Goal: Task Accomplishment & Management: Manage account settings

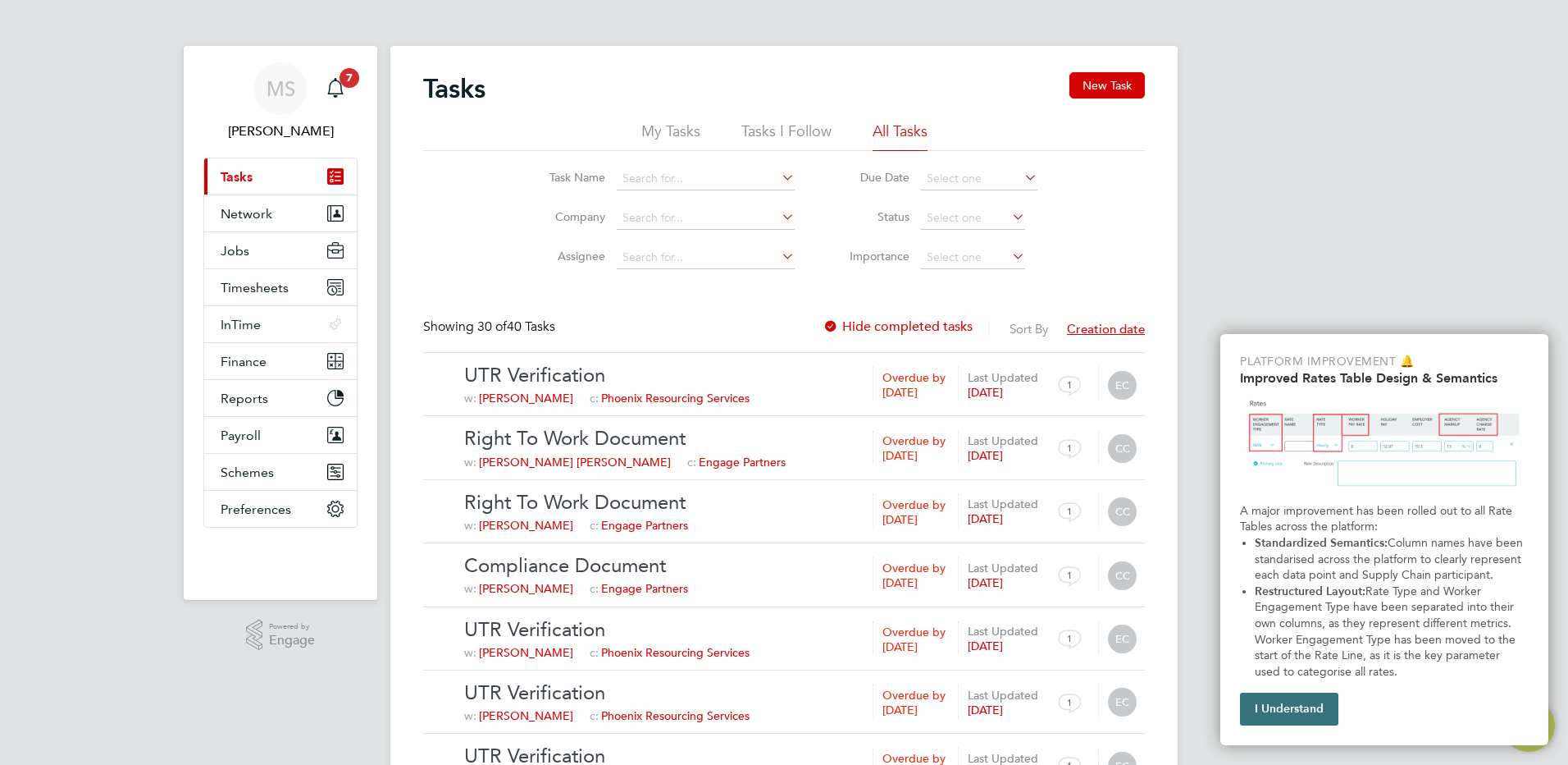
click at [1275, 711] on button "I Understand" at bounding box center [1290, 709] width 98 height 33
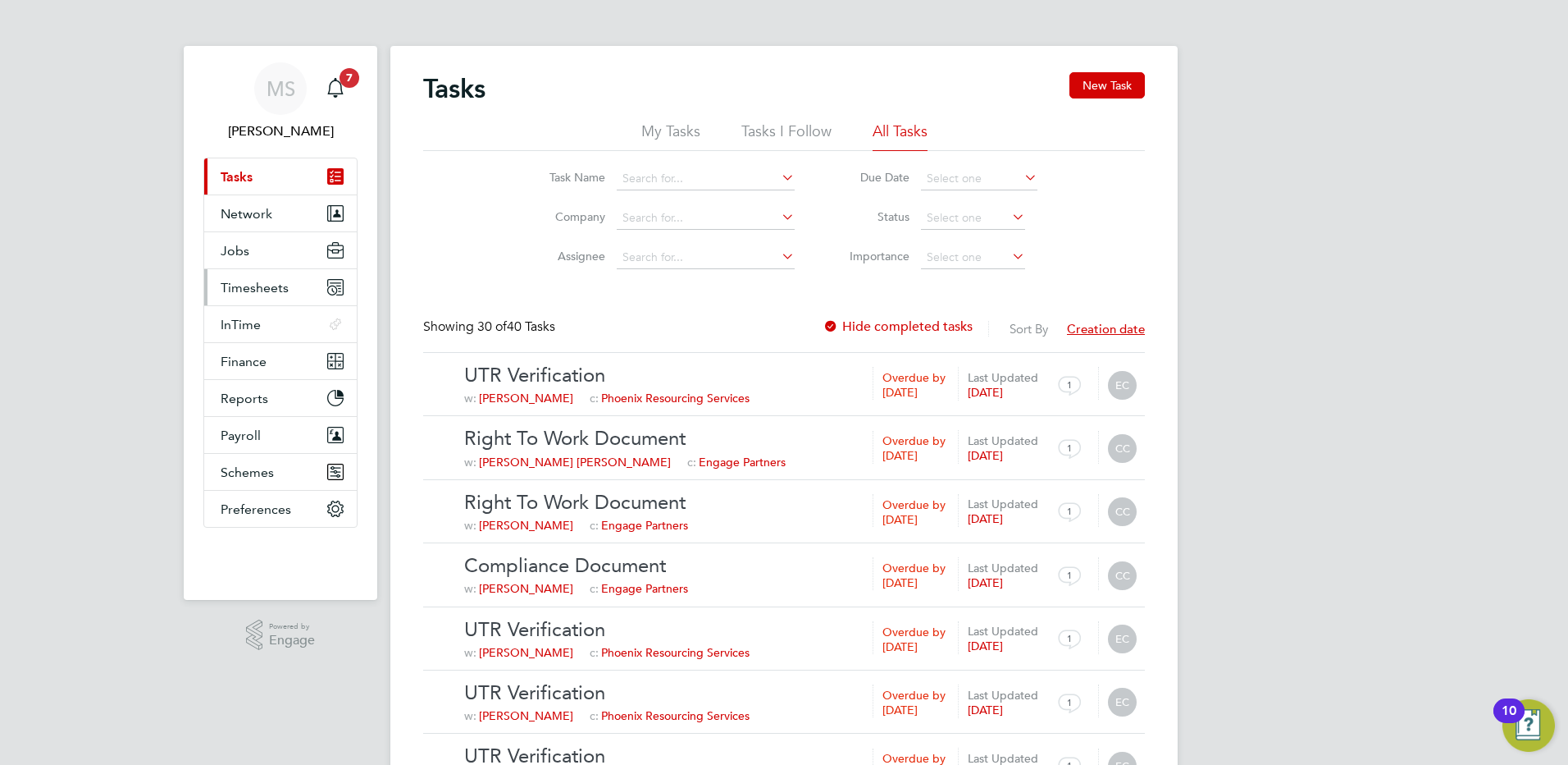
click at [233, 296] on button "Timesheets" at bounding box center [280, 287] width 153 height 36
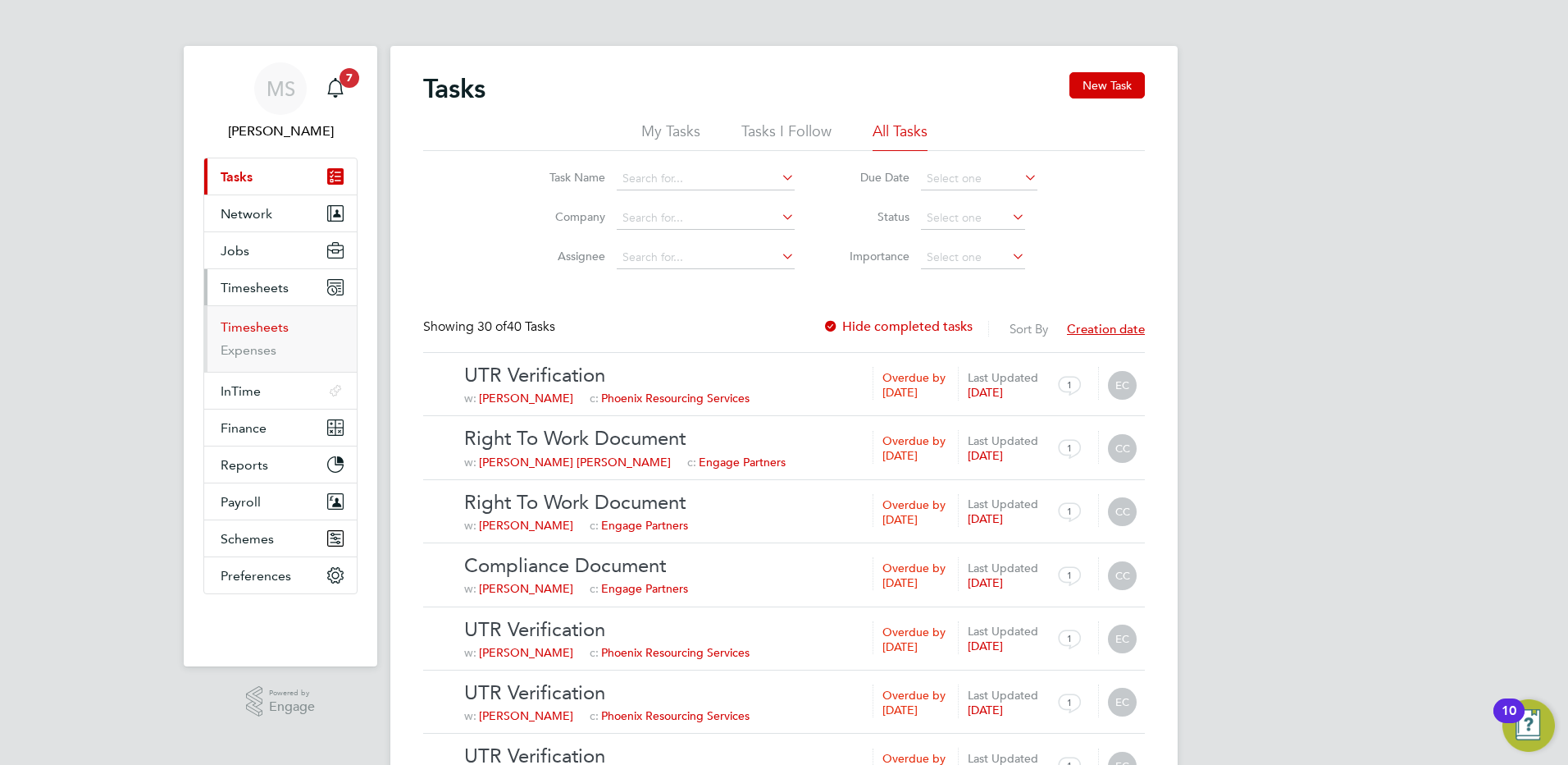
click at [257, 325] on link "Timesheets" at bounding box center [255, 327] width 68 height 15
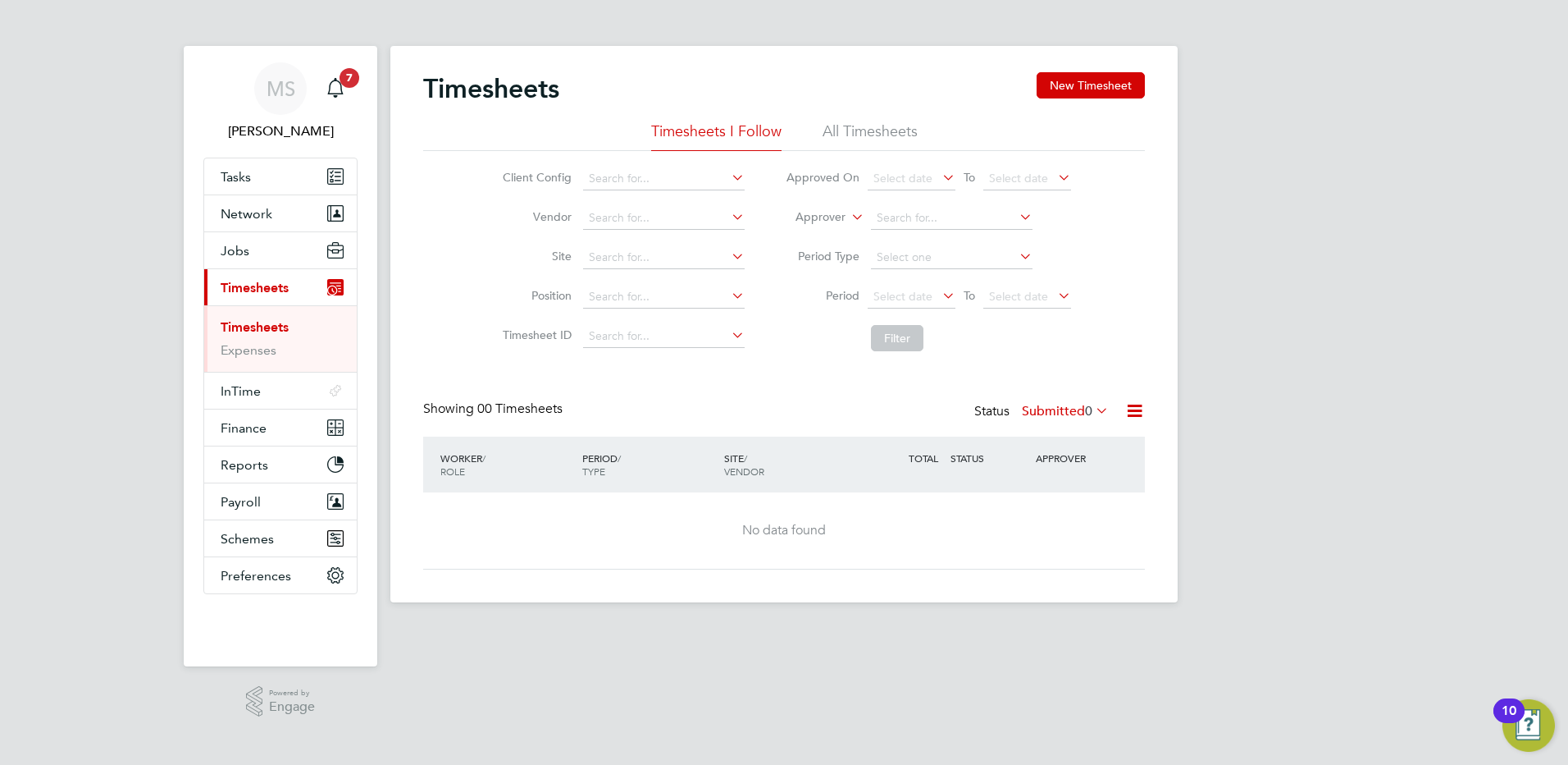
click at [887, 133] on li "All Timesheets" at bounding box center [870, 136] width 95 height 30
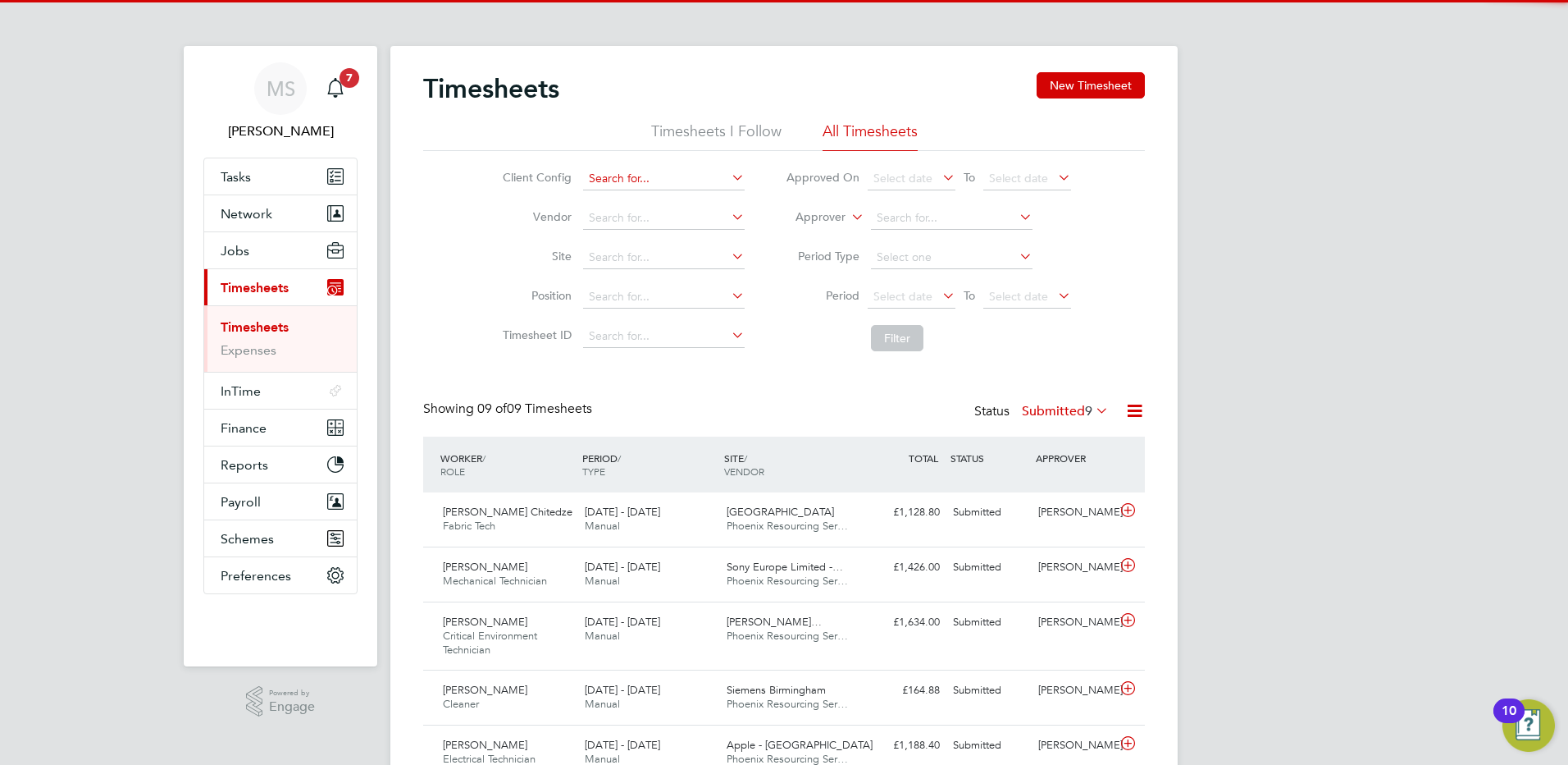
click at [625, 176] on input at bounding box center [664, 179] width 162 height 23
click at [655, 191] on li "NG [PERSON_NAME]" at bounding box center [663, 200] width 163 height 22
type input "[PERSON_NAME]"
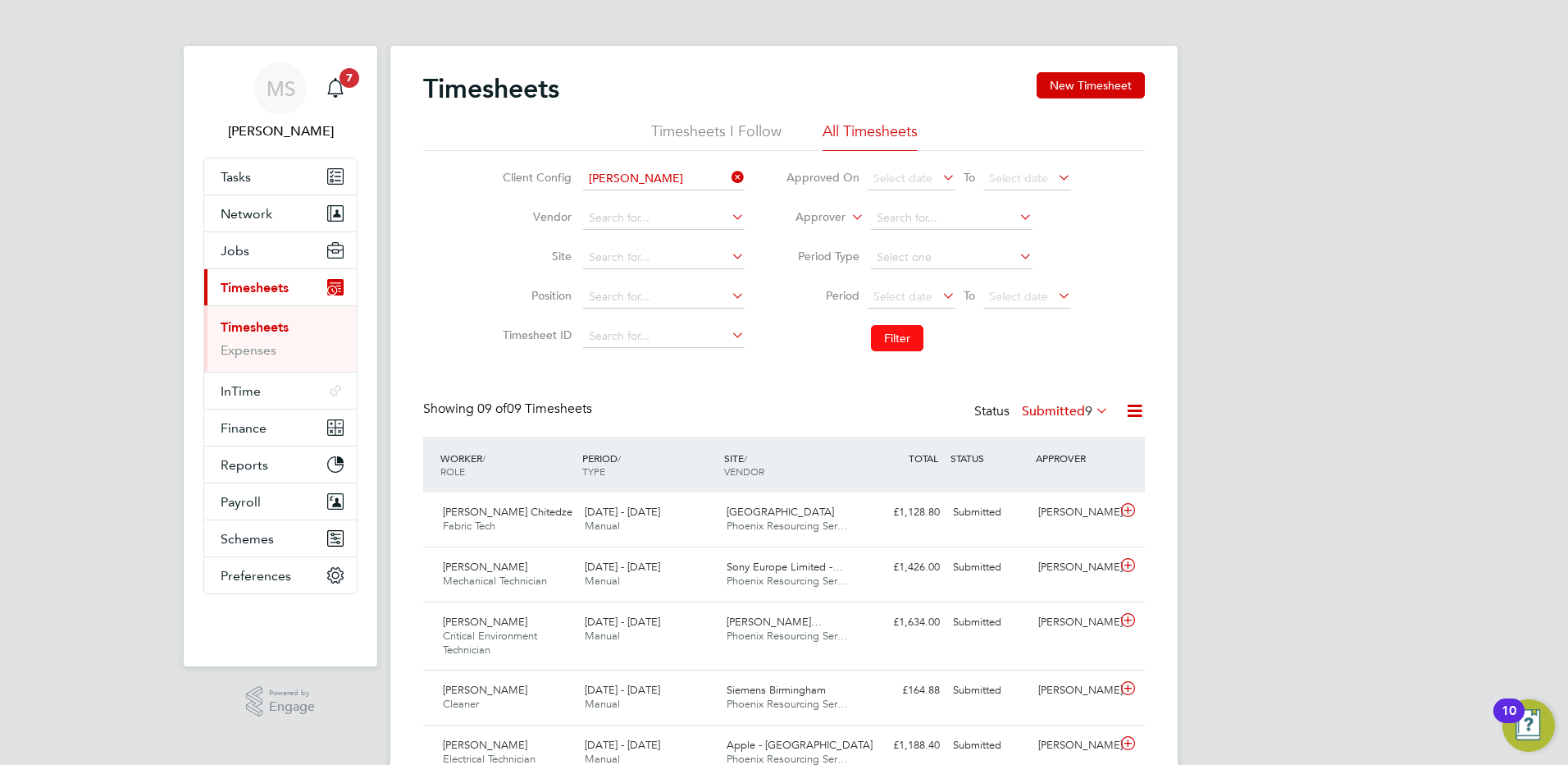
click at [889, 335] on button "Filter" at bounding box center [897, 337] width 53 height 26
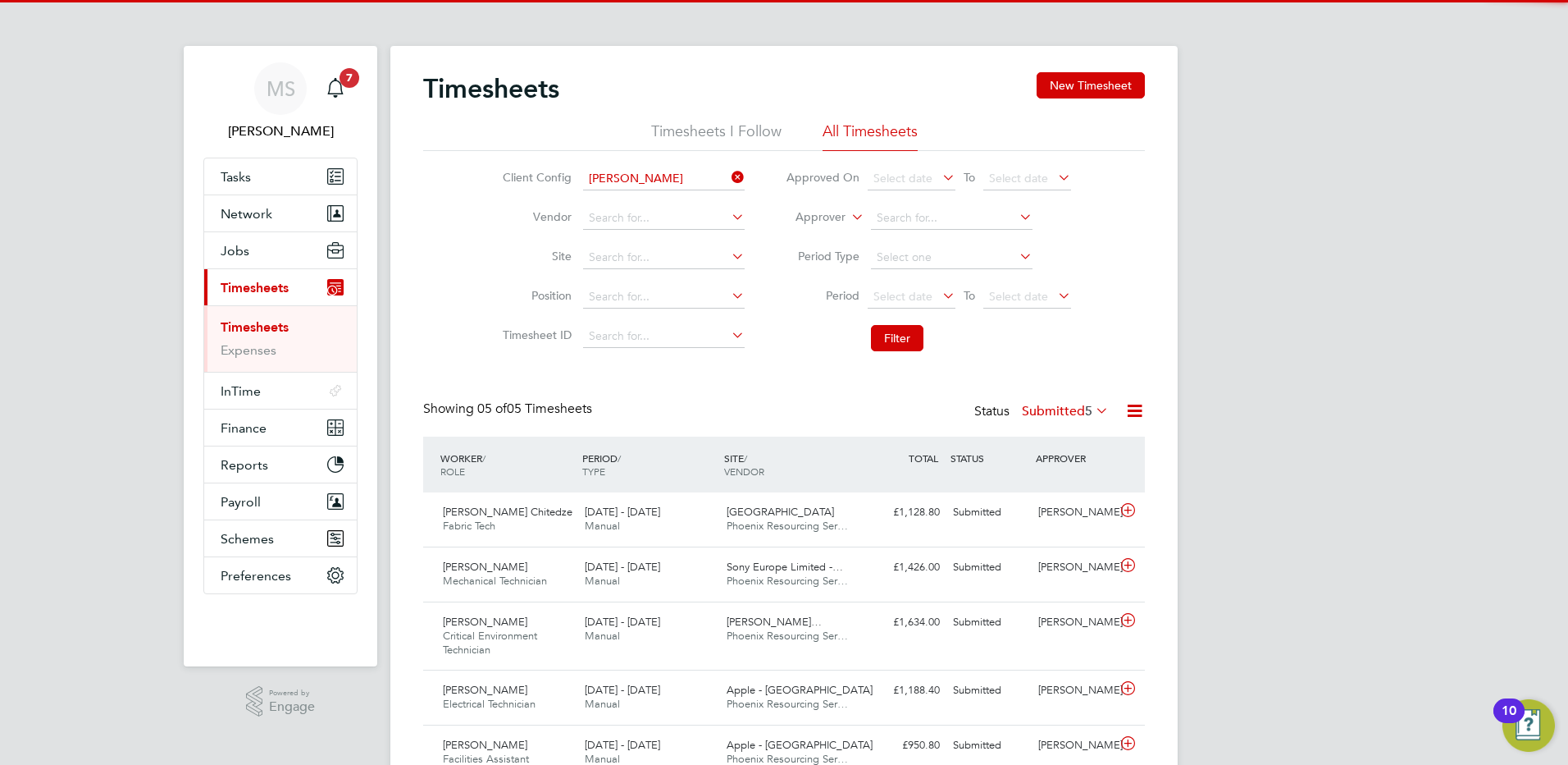
click at [1072, 411] on label "Submitted 5" at bounding box center [1065, 411] width 87 height 16
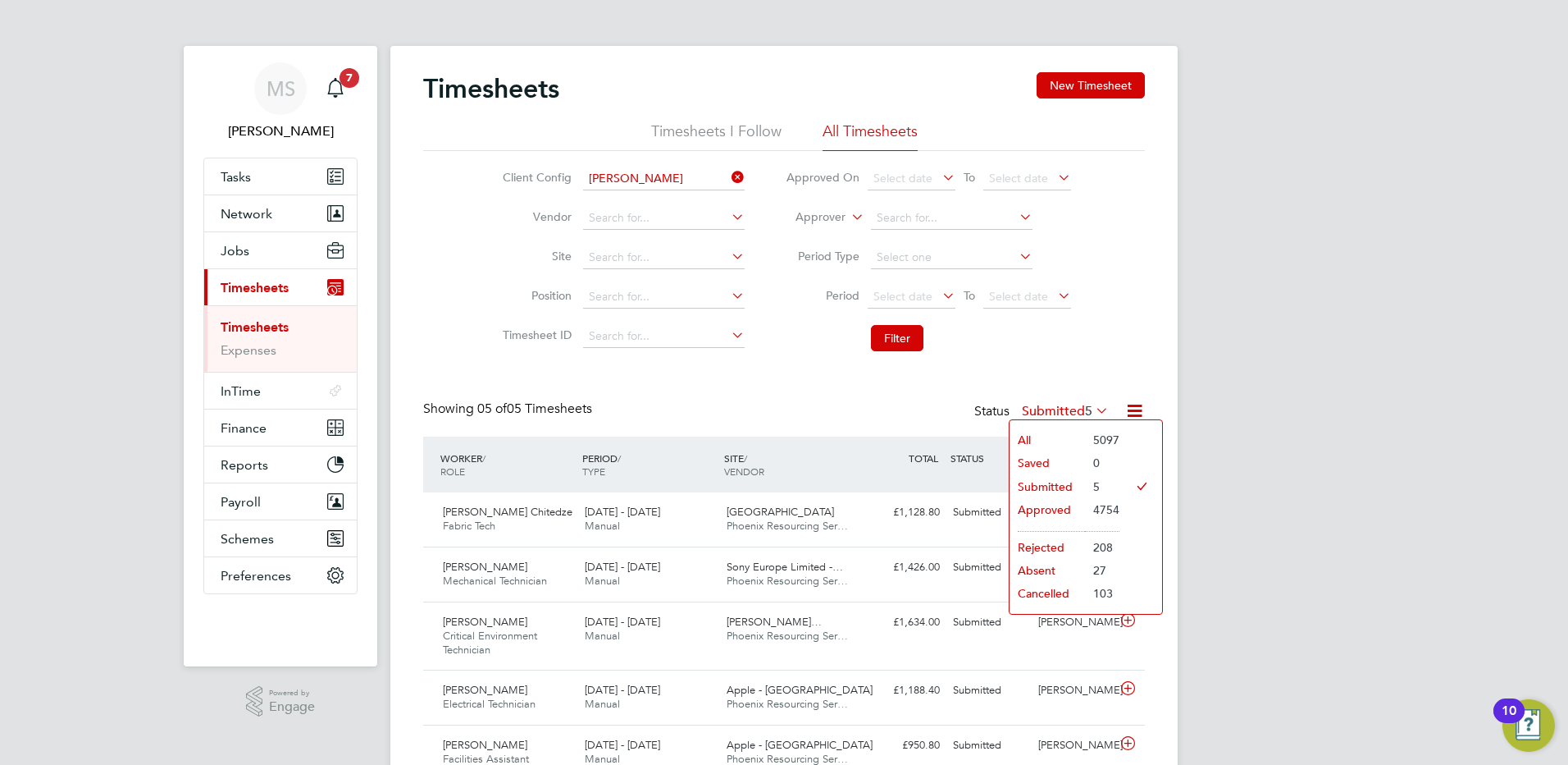
click at [1050, 509] on li "Approved" at bounding box center [1047, 510] width 75 height 23
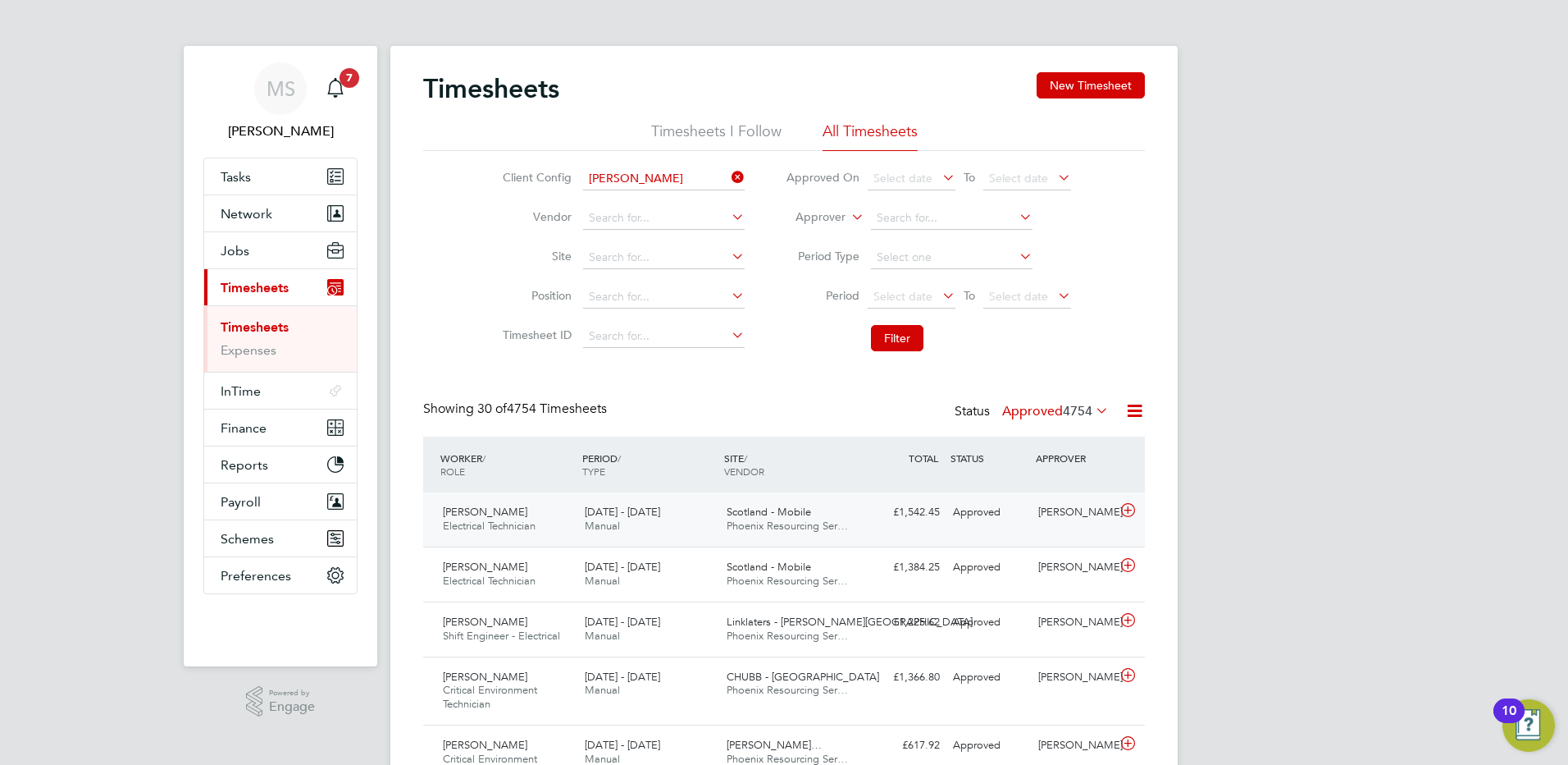
click at [720, 514] on div "Scotland - Mobile Phoenix Resourcing Ser…" at bounding box center [791, 520] width 142 height 41
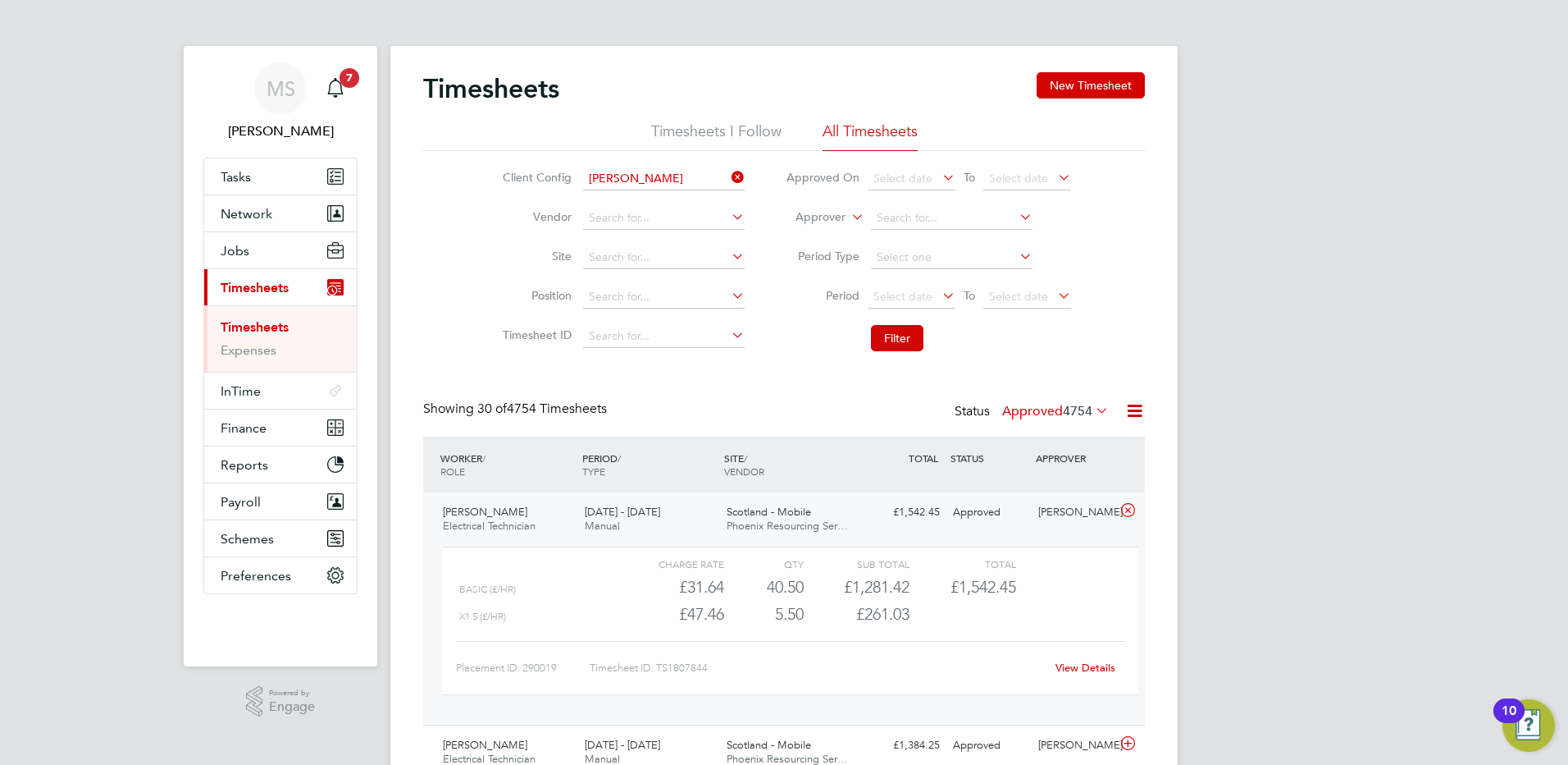
click at [1067, 670] on link "View Details" at bounding box center [1085, 667] width 60 height 14
click at [257, 350] on link "Expenses" at bounding box center [249, 349] width 55 height 15
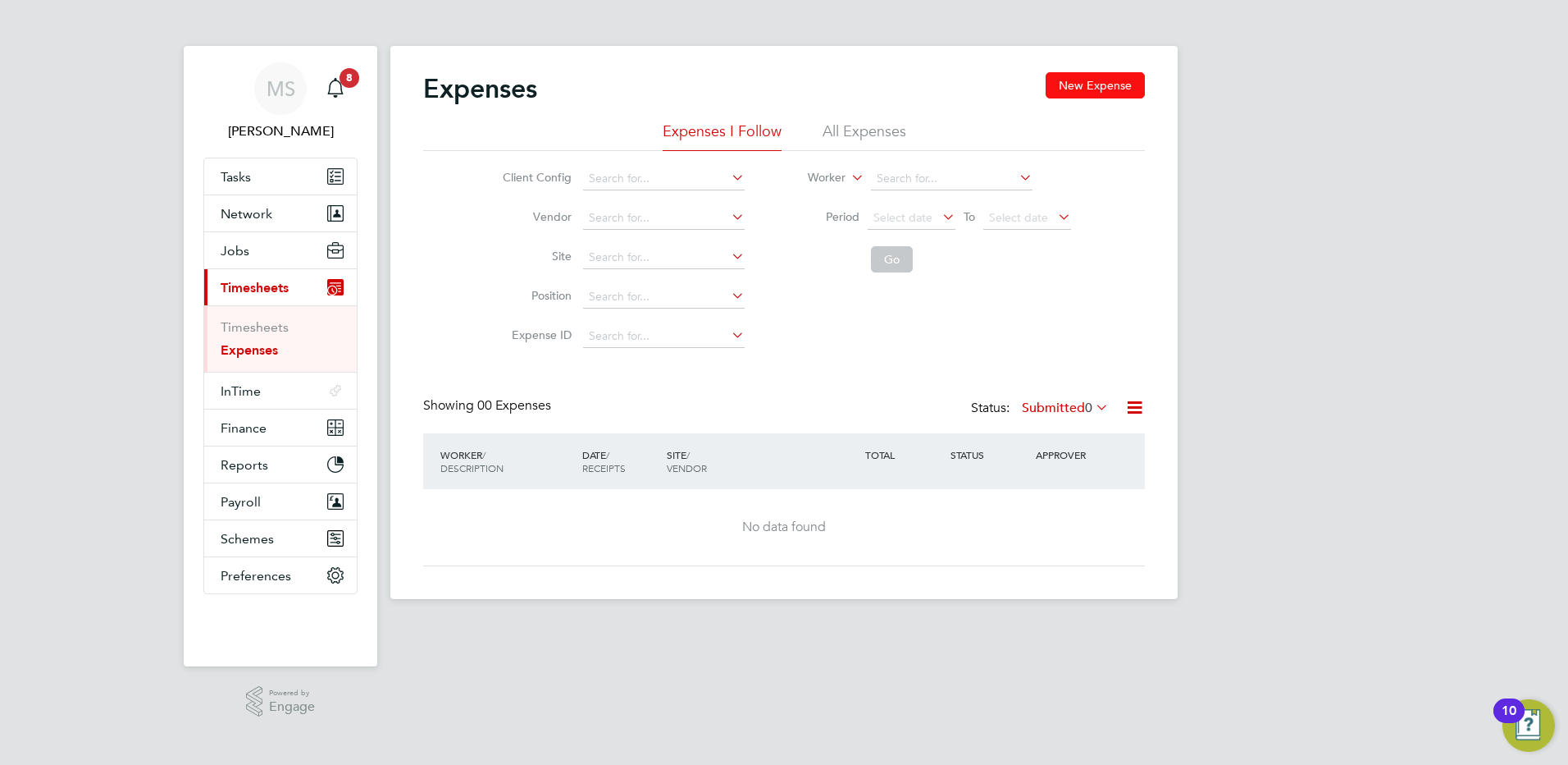
click at [1082, 88] on button "New Expense" at bounding box center [1095, 85] width 99 height 26
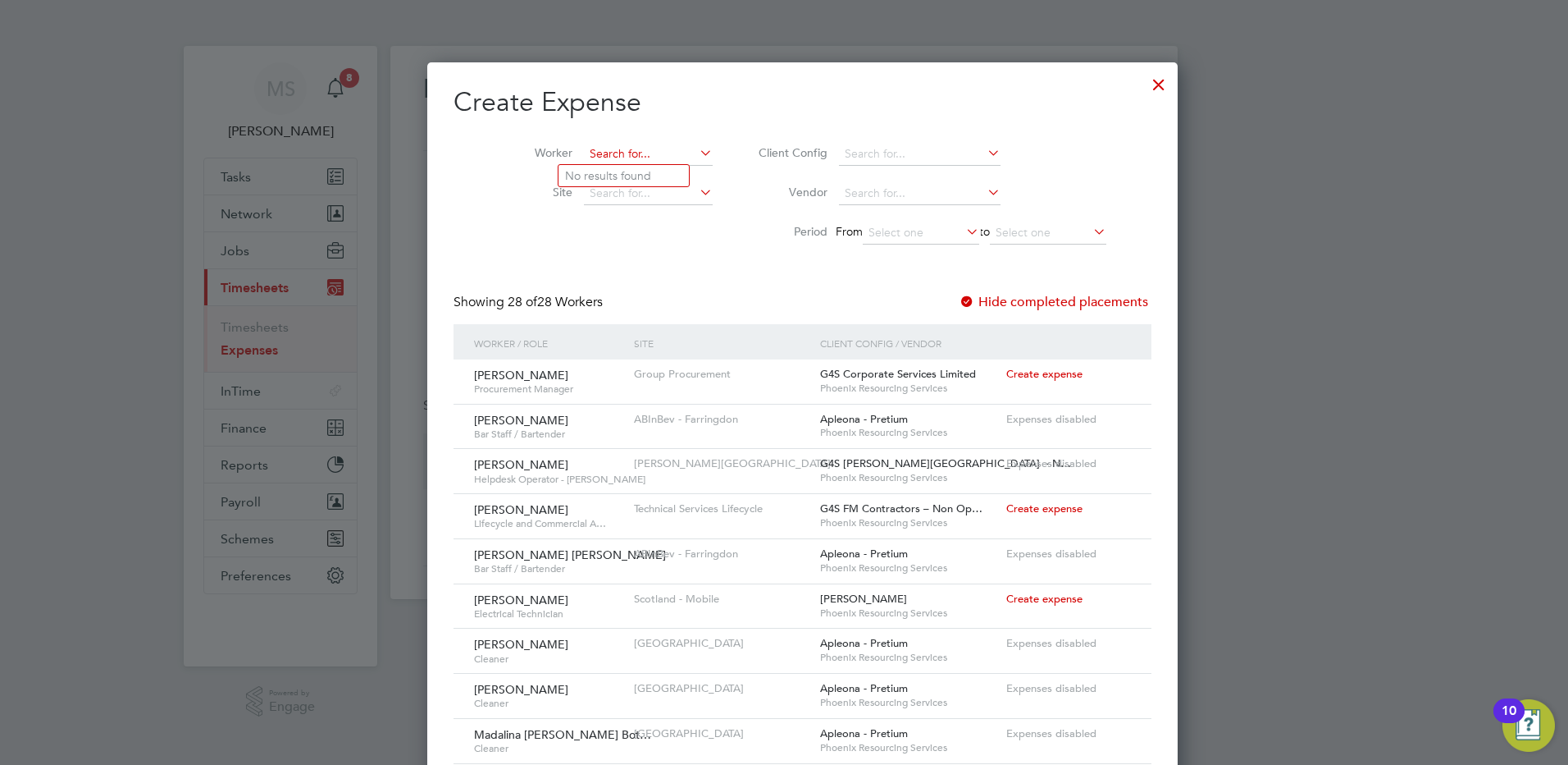
click at [602, 153] on input at bounding box center [648, 155] width 129 height 23
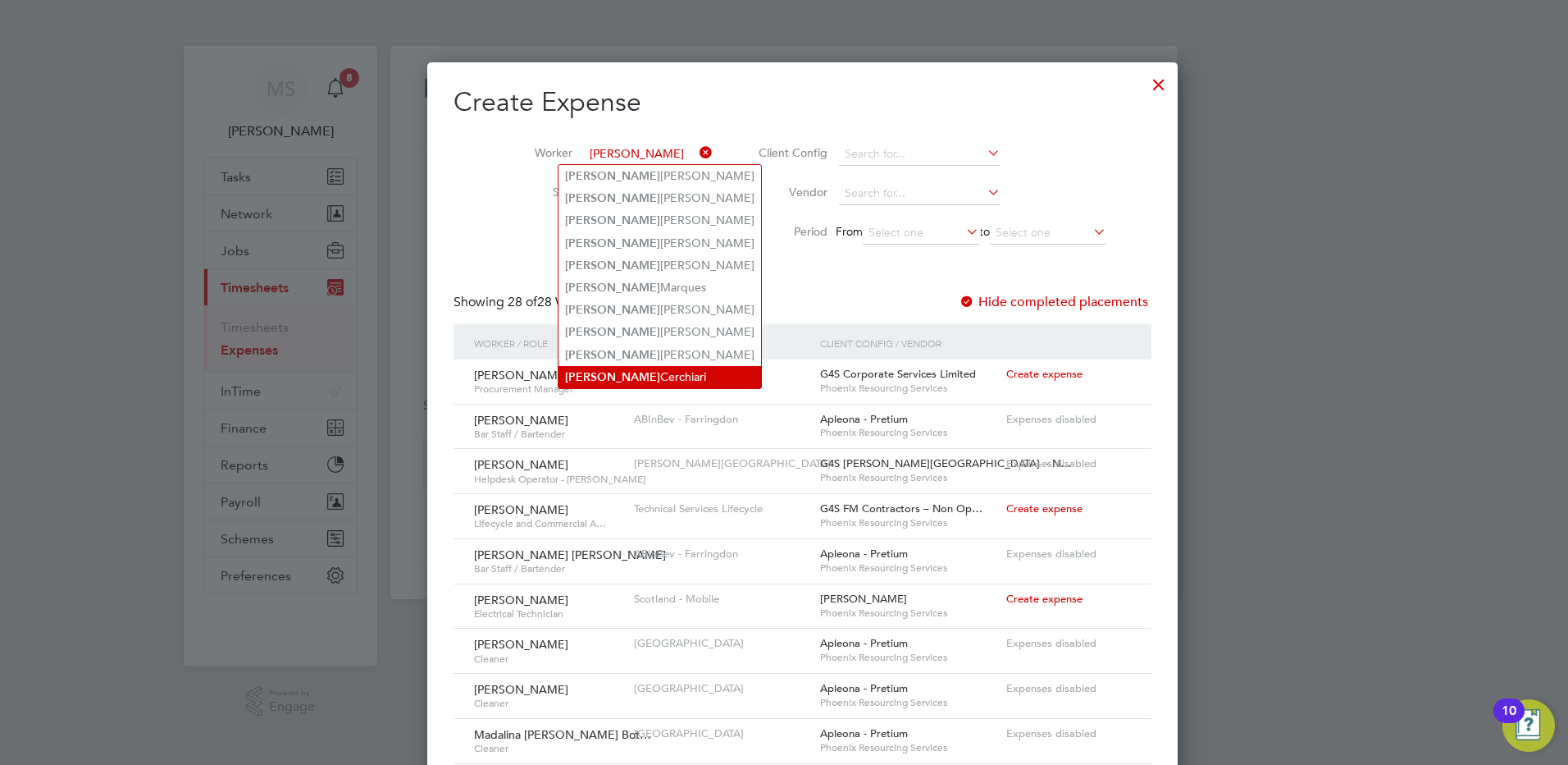
click at [622, 377] on li "[PERSON_NAME]" at bounding box center [660, 377] width 203 height 22
type input "[PERSON_NAME]"
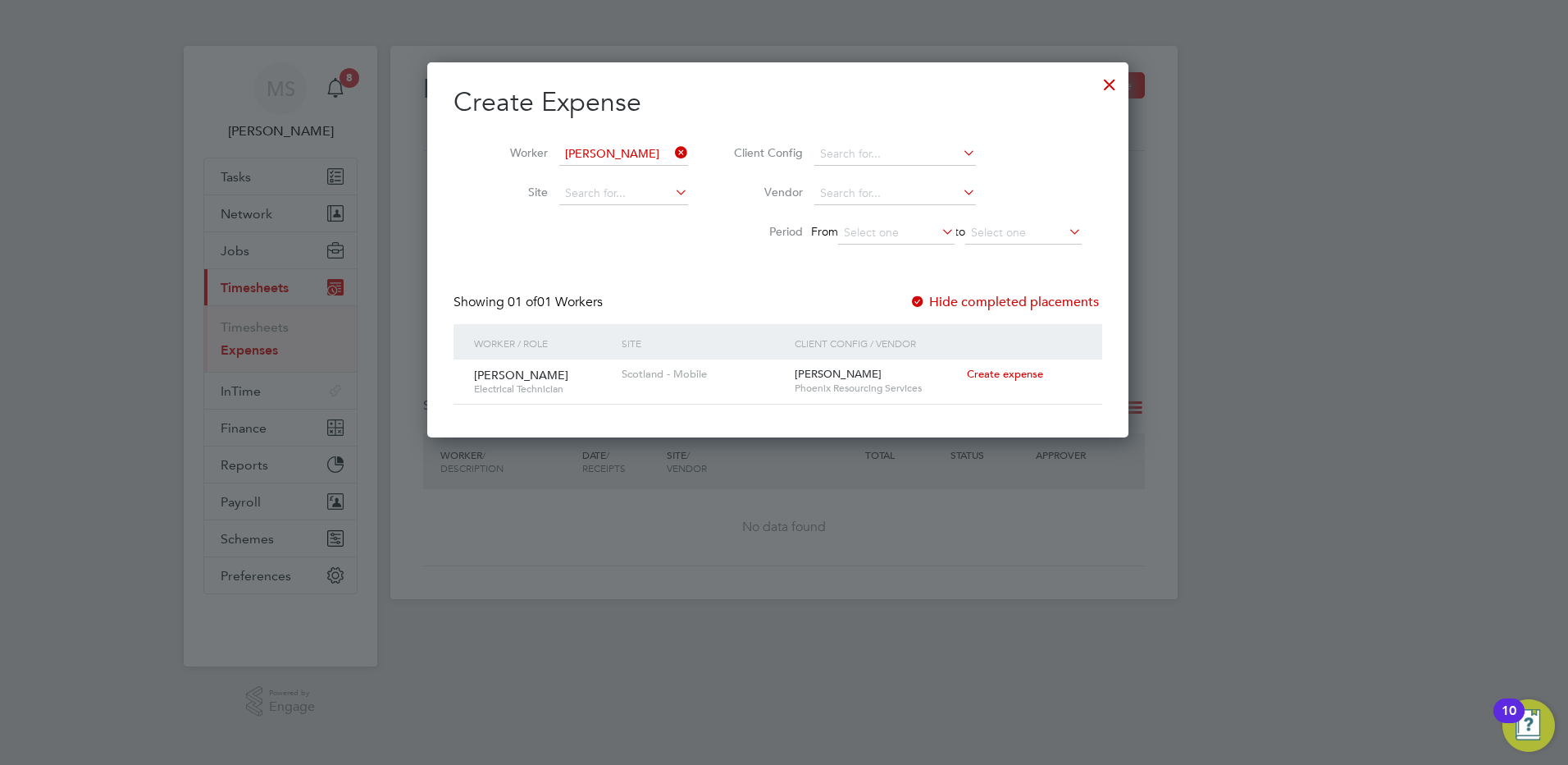
click at [1009, 374] on span "Create expense" at bounding box center [1004, 374] width 76 height 14
type input "[PERSON_NAME]"
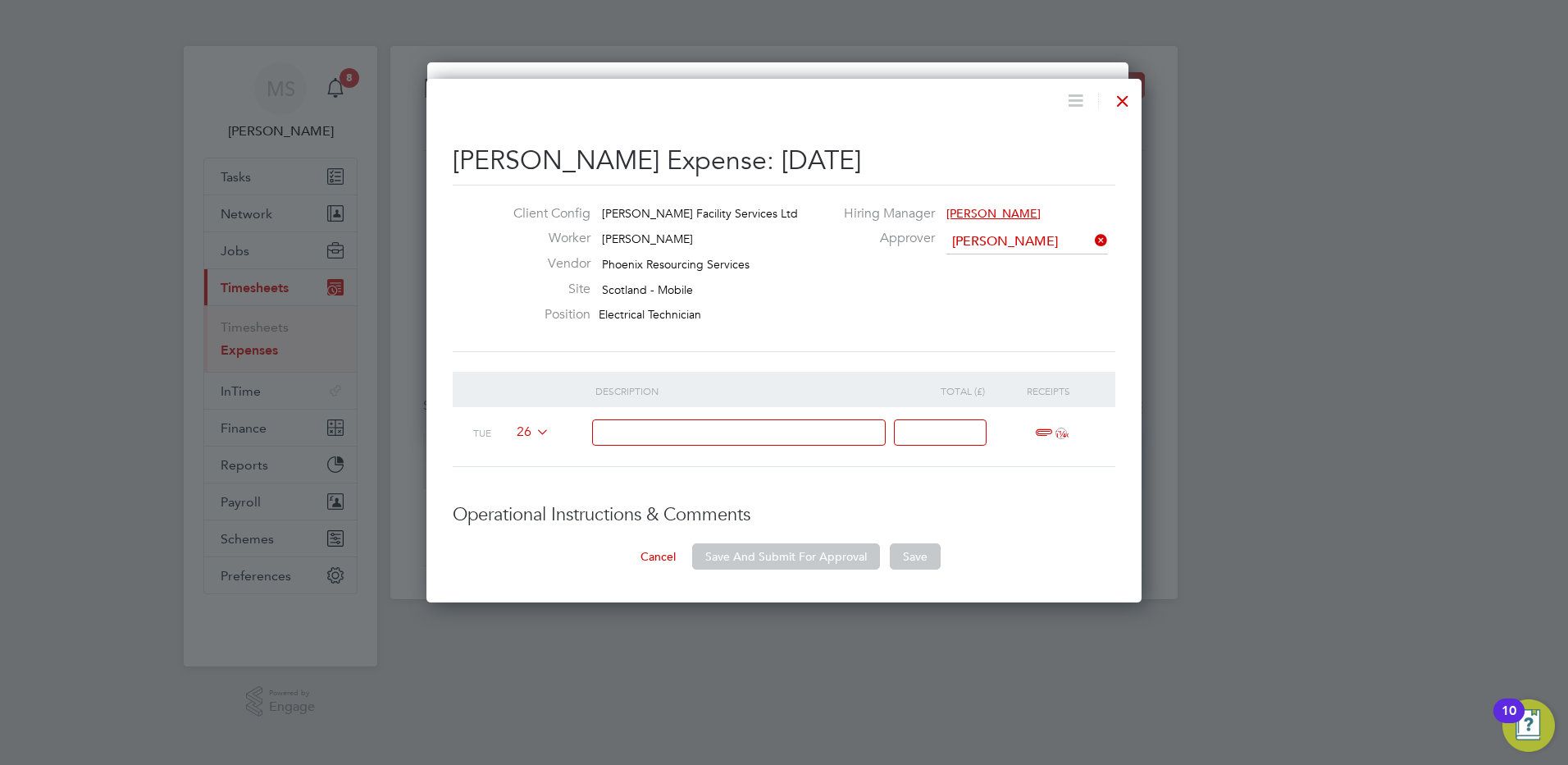
click at [1123, 108] on div at bounding box center [1123, 97] width 30 height 30
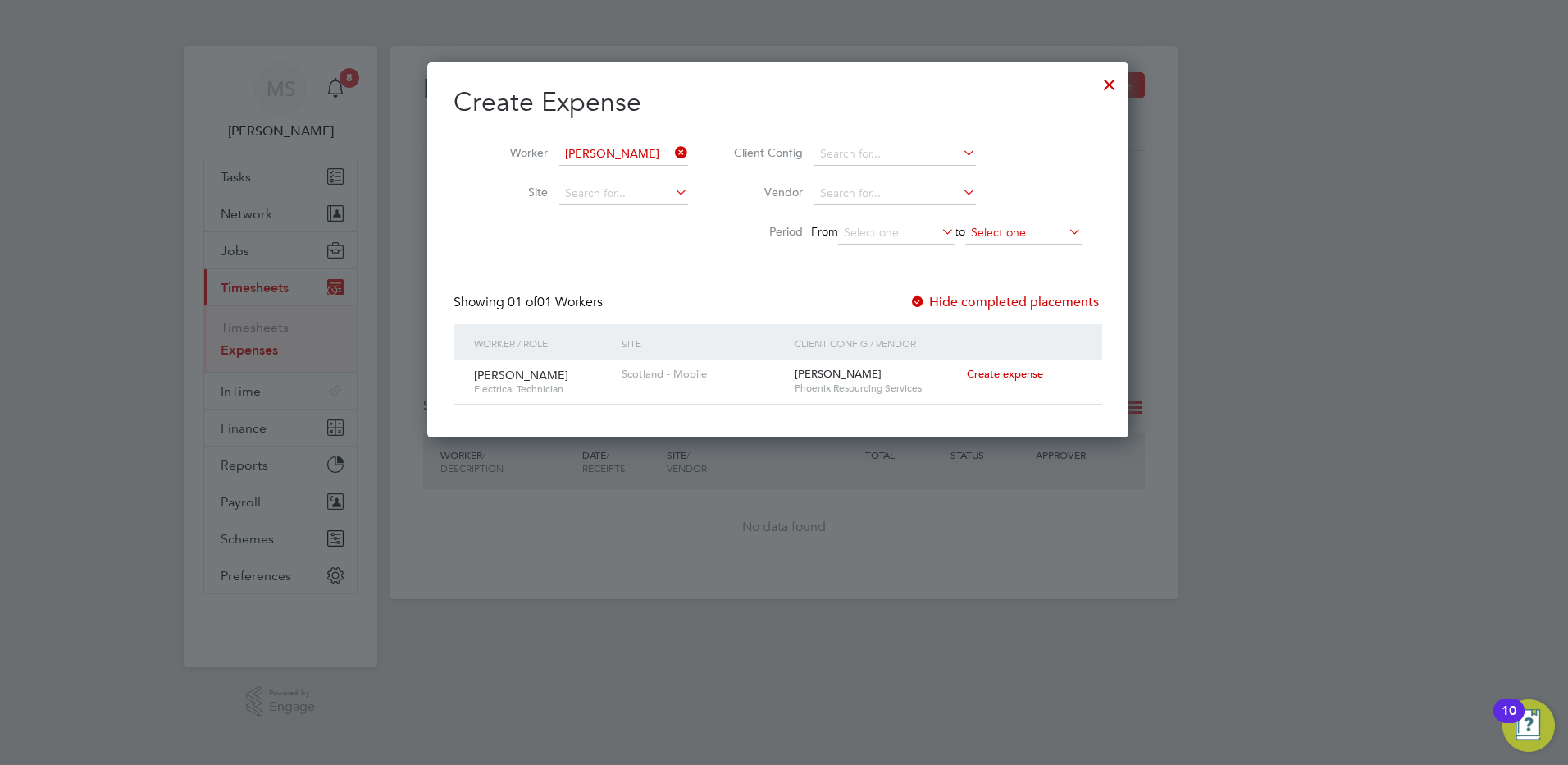
click at [1016, 231] on input at bounding box center [1023, 234] width 116 height 23
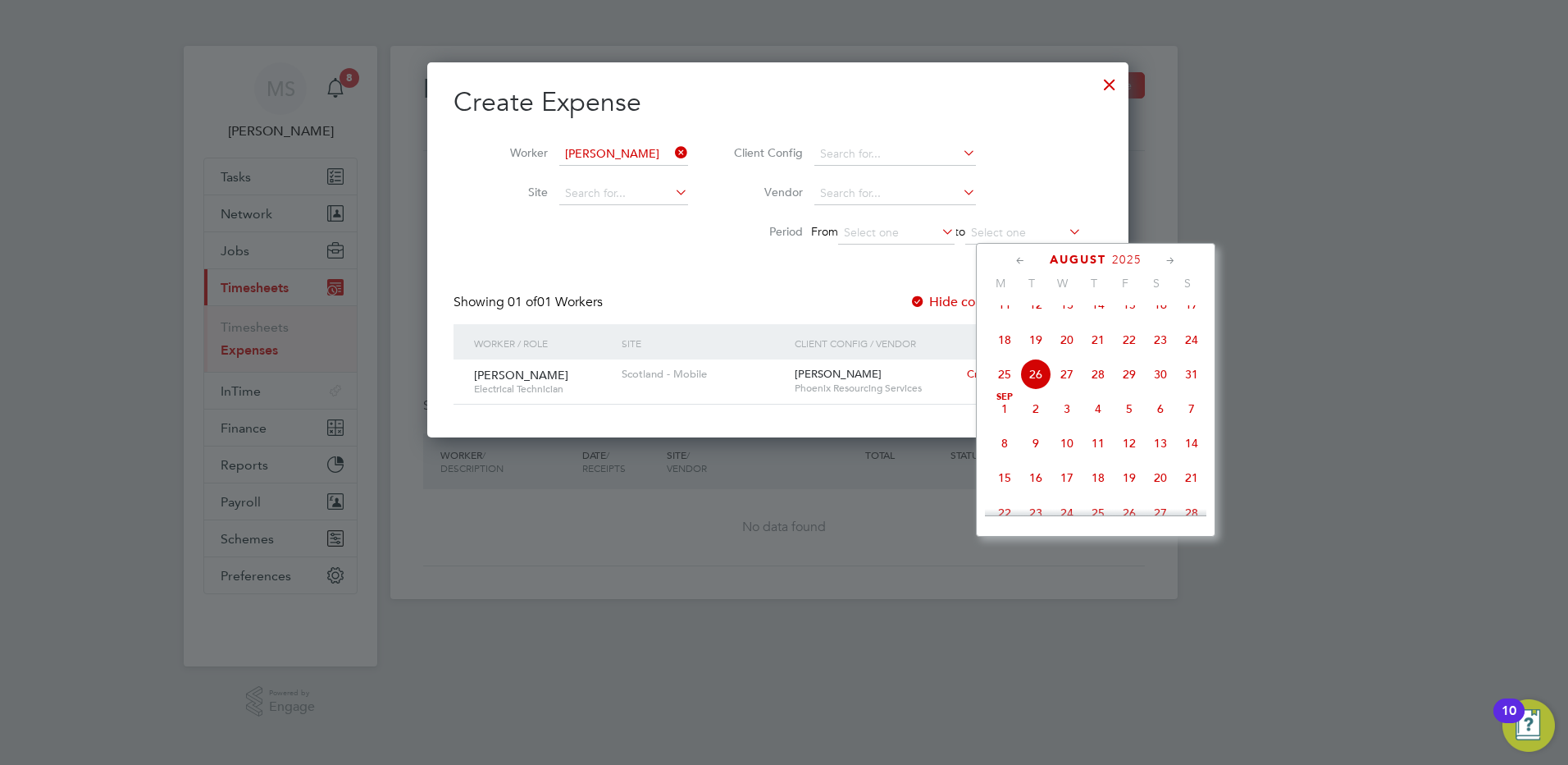
click at [1132, 352] on span "22" at bounding box center [1129, 339] width 31 height 31
type input "[DATE]"
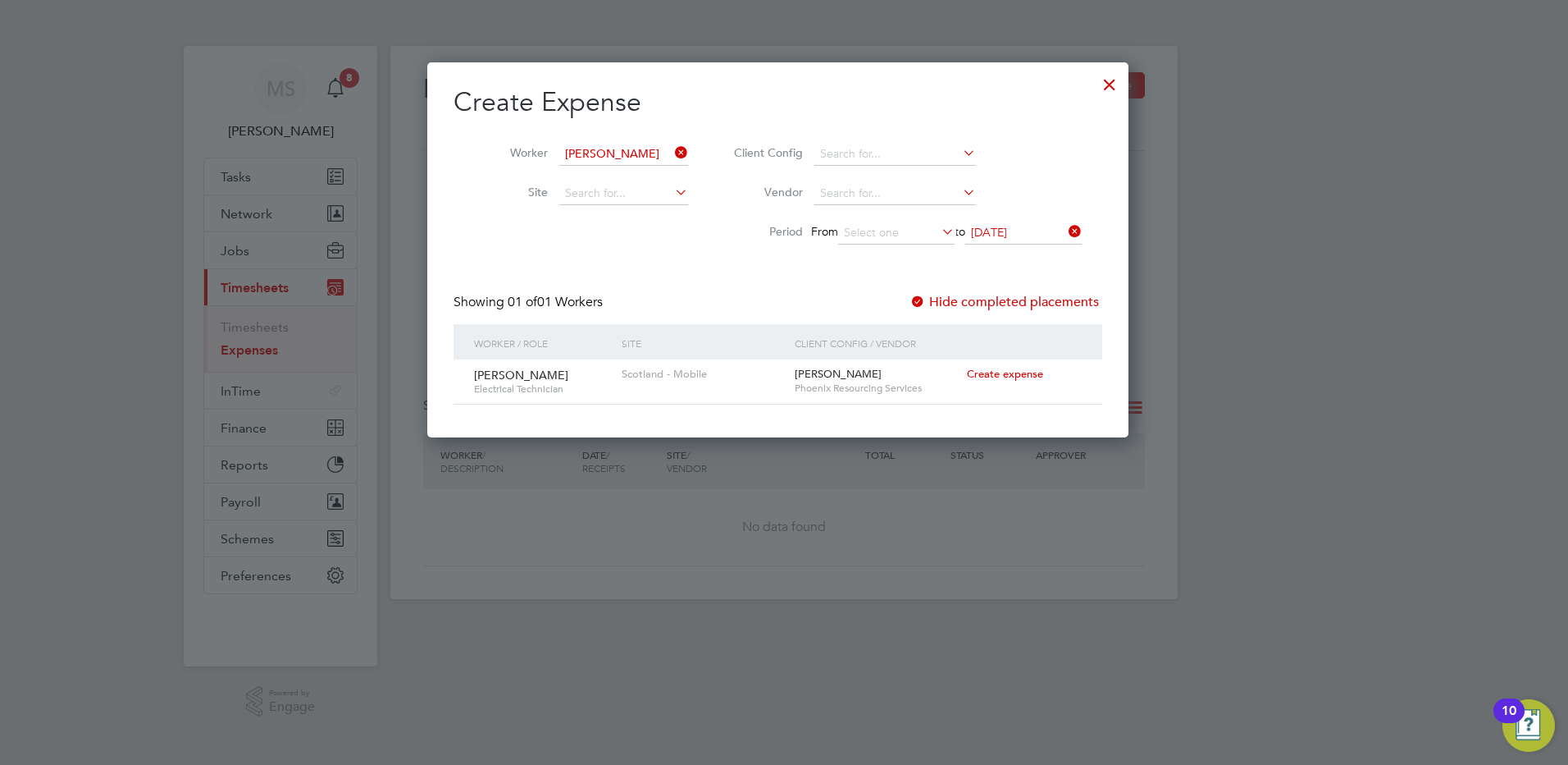
click at [1002, 375] on span "Create expense" at bounding box center [1004, 374] width 76 height 14
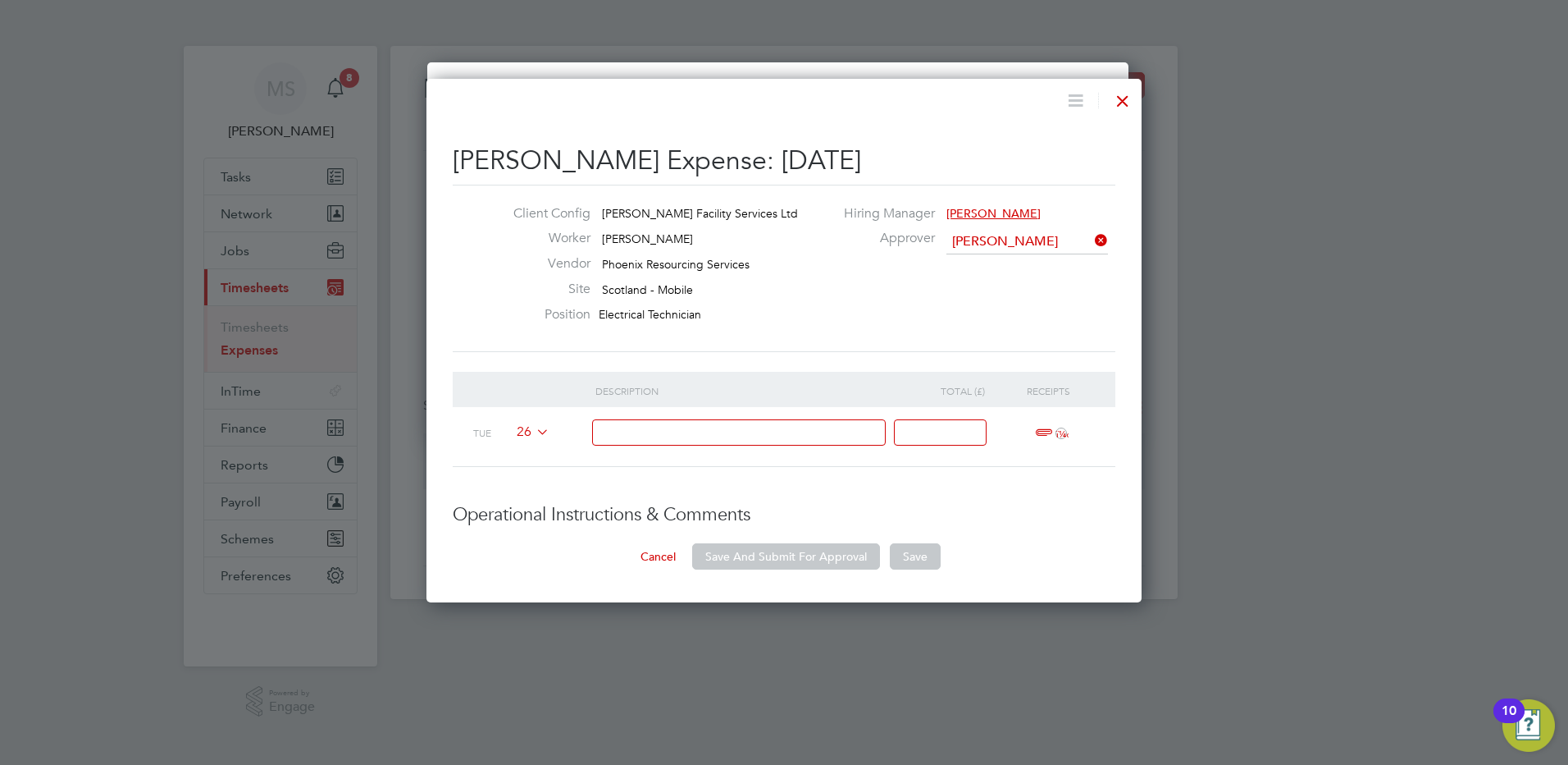
click at [533, 429] on icon at bounding box center [533, 431] width 0 height 13
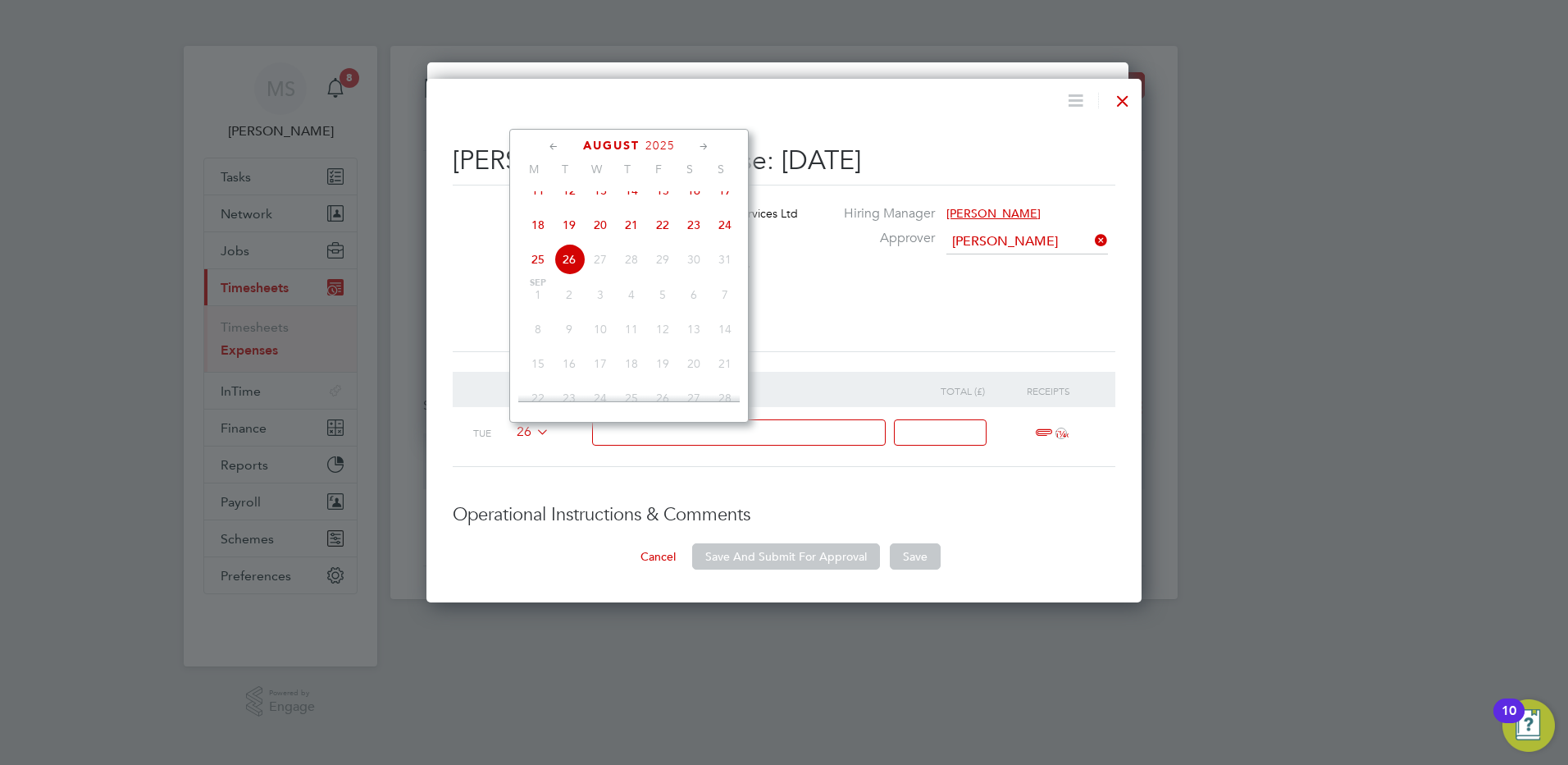
click at [666, 237] on span "22" at bounding box center [663, 225] width 31 height 31
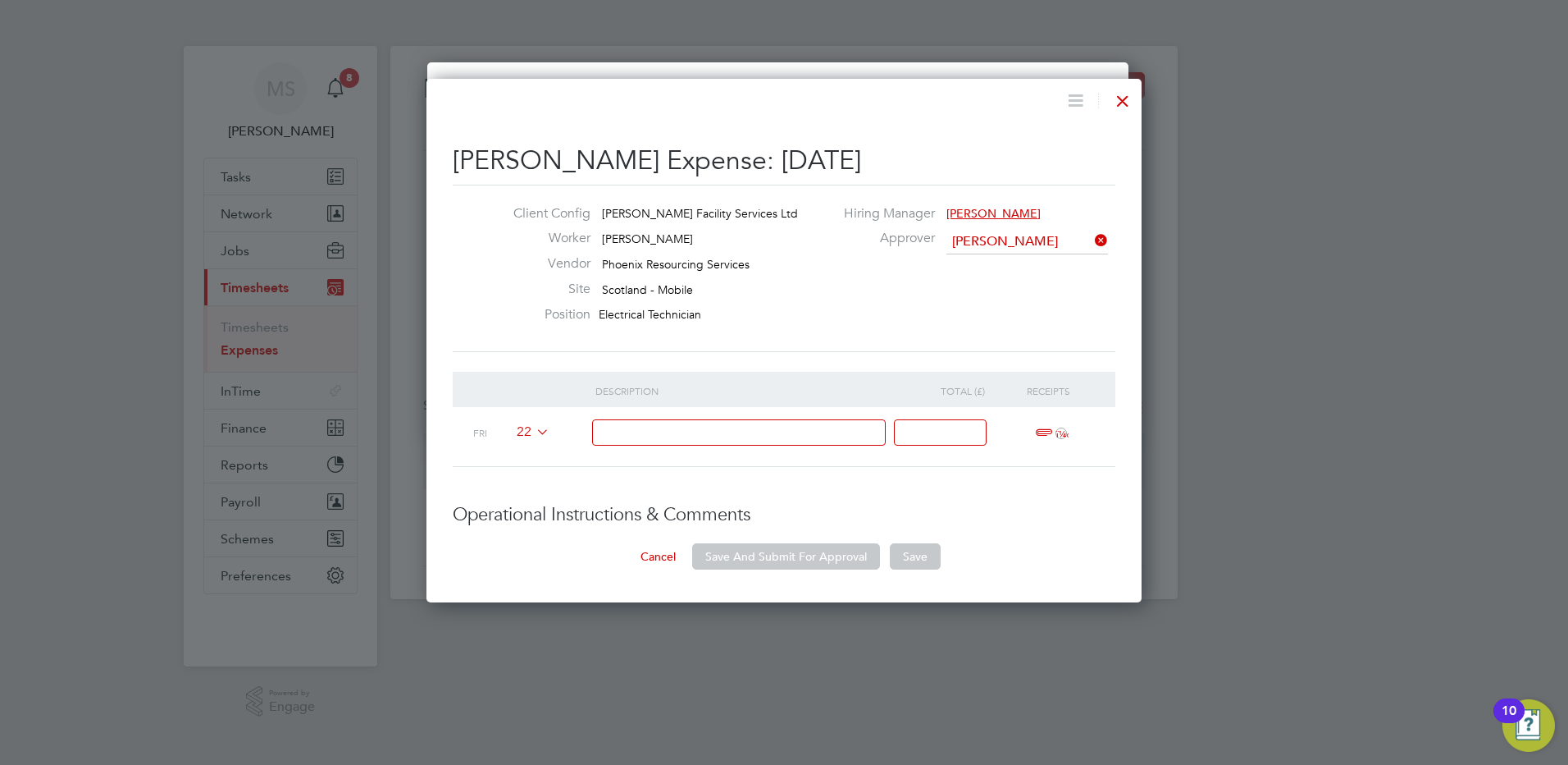
click at [637, 430] on input at bounding box center [739, 433] width 294 height 27
click at [708, 431] on input "Mileage and Receipts 620m @ 45ppm plus receipts" at bounding box center [739, 433] width 294 height 27
click at [663, 430] on input "Mileage and 6Receipts 20m @ 45ppm plus receipts" at bounding box center [739, 433] width 294 height 27
click at [707, 429] on input "Mileage and 6Receipts 20m @ 45ppm plus receipts" at bounding box center [739, 433] width 294 height 27
drag, startPoint x: 708, startPoint y: 429, endPoint x: 577, endPoint y: 428, distance: 131.0
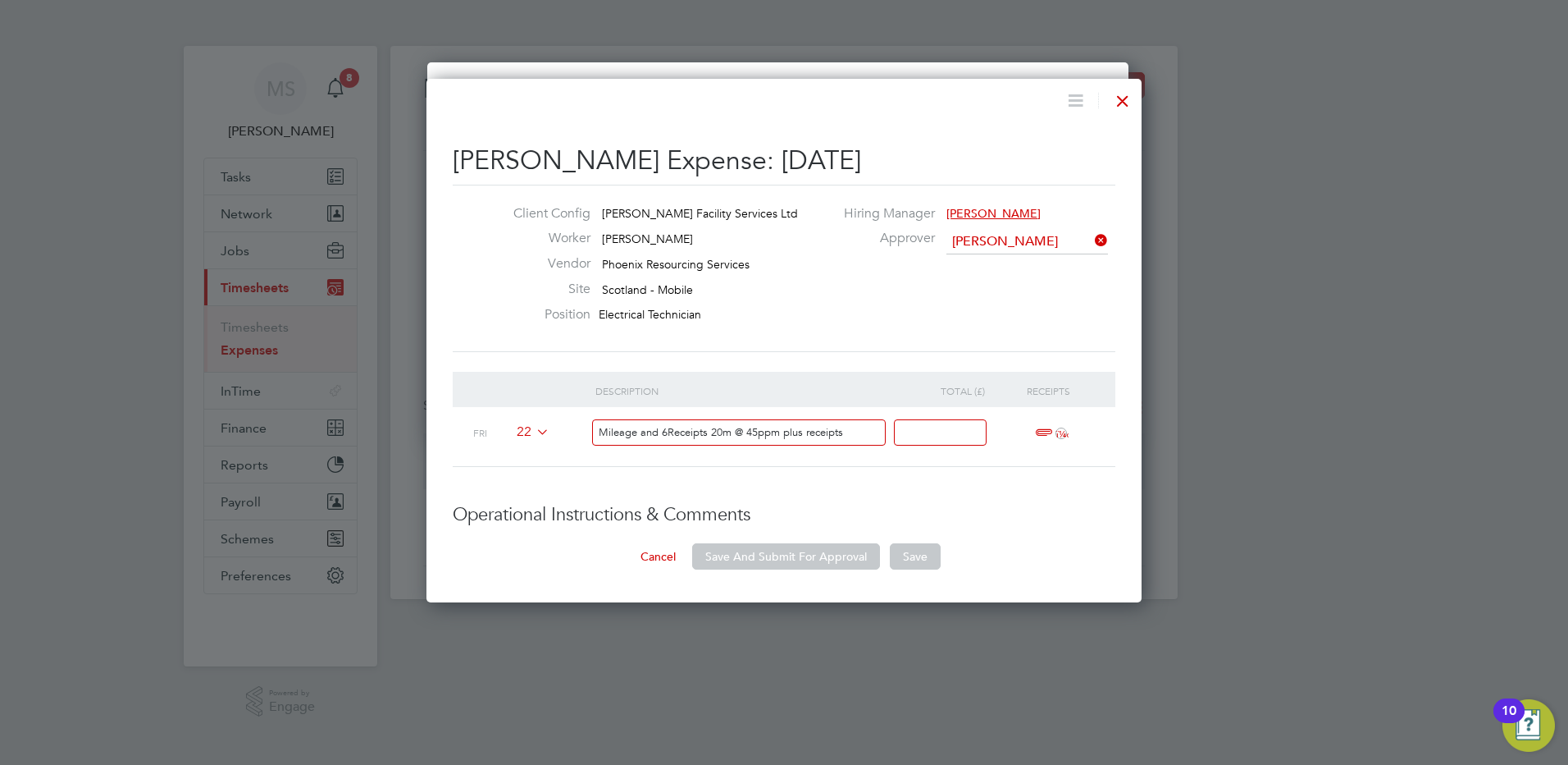
click at [579, 428] on div "Fri 22 Mileage and 6Receipts 20m @ 45ppm plus receipts ï¼‹" at bounding box center [784, 437] width 663 height 60
drag, startPoint x: 609, startPoint y: 428, endPoint x: 610, endPoint y: 448, distance: 20.0
click at [610, 428] on input "20m @ 45ppm plus receipts" at bounding box center [739, 433] width 294 height 27
click at [602, 431] on input "260m @ 45ppm plus receipts" at bounding box center [739, 433] width 294 height 27
click at [860, 430] on input "Mileage and expenses =260m @ 45ppm plus receipts" at bounding box center [739, 433] width 294 height 27
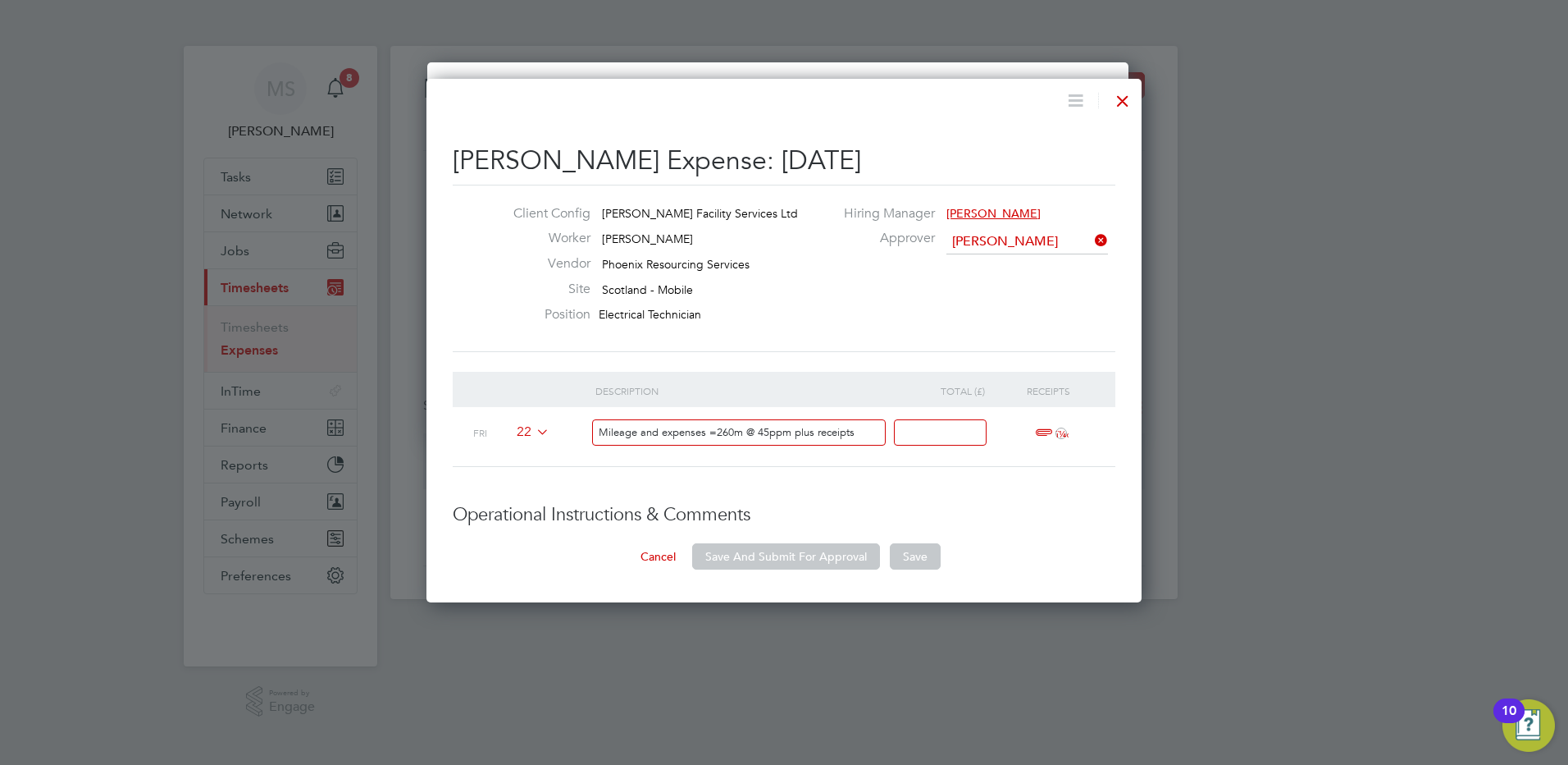
type input "Mileage and expenses =260m @ 45ppm plus receipts"
click at [926, 436] on input at bounding box center [941, 433] width 93 height 27
type input "305"
click at [1046, 434] on span "ï¼‹" at bounding box center [1049, 433] width 36 height 20
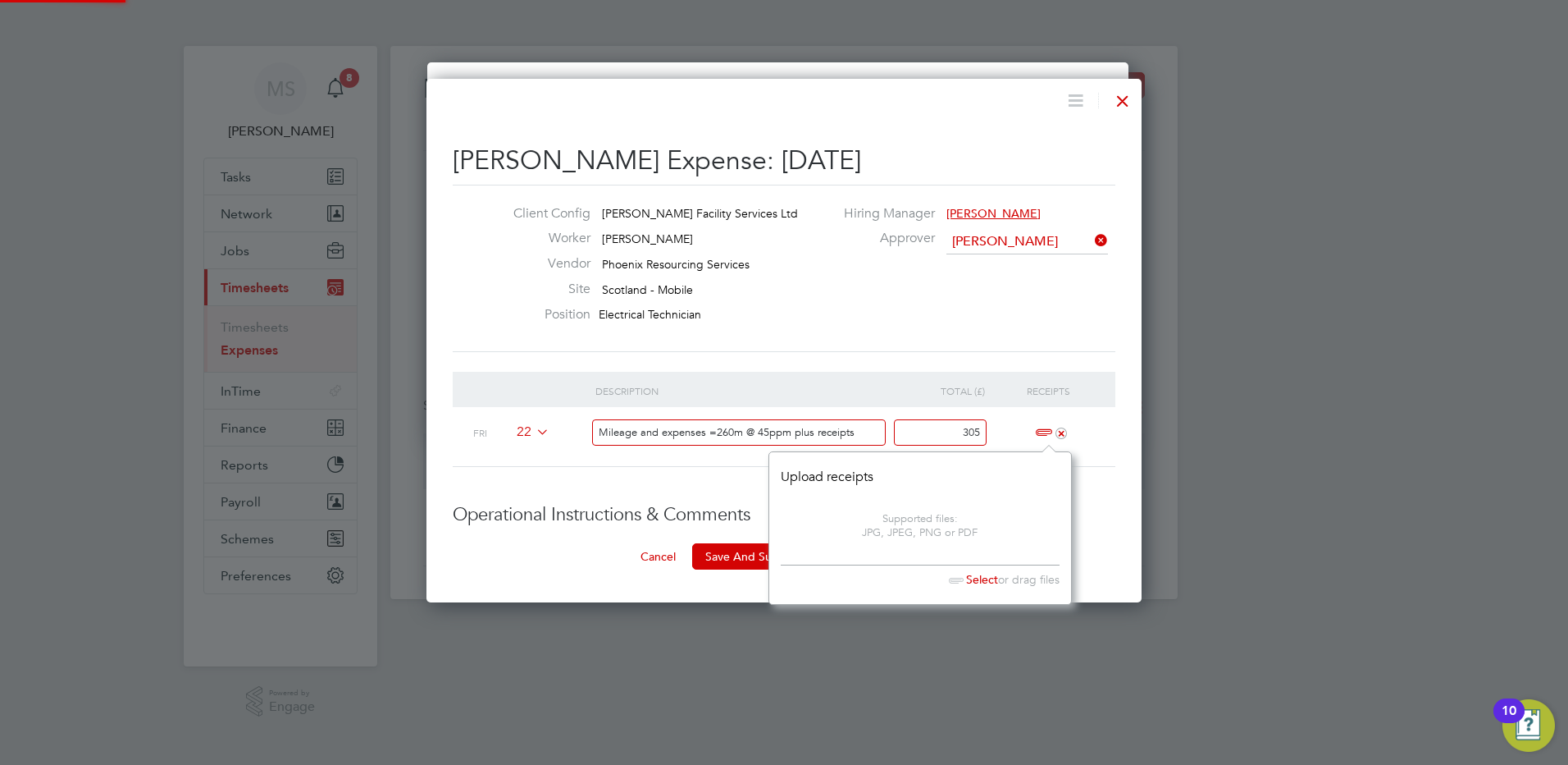
scroll to position [153, 302]
click at [971, 580] on span "Select" at bounding box center [970, 579] width 56 height 15
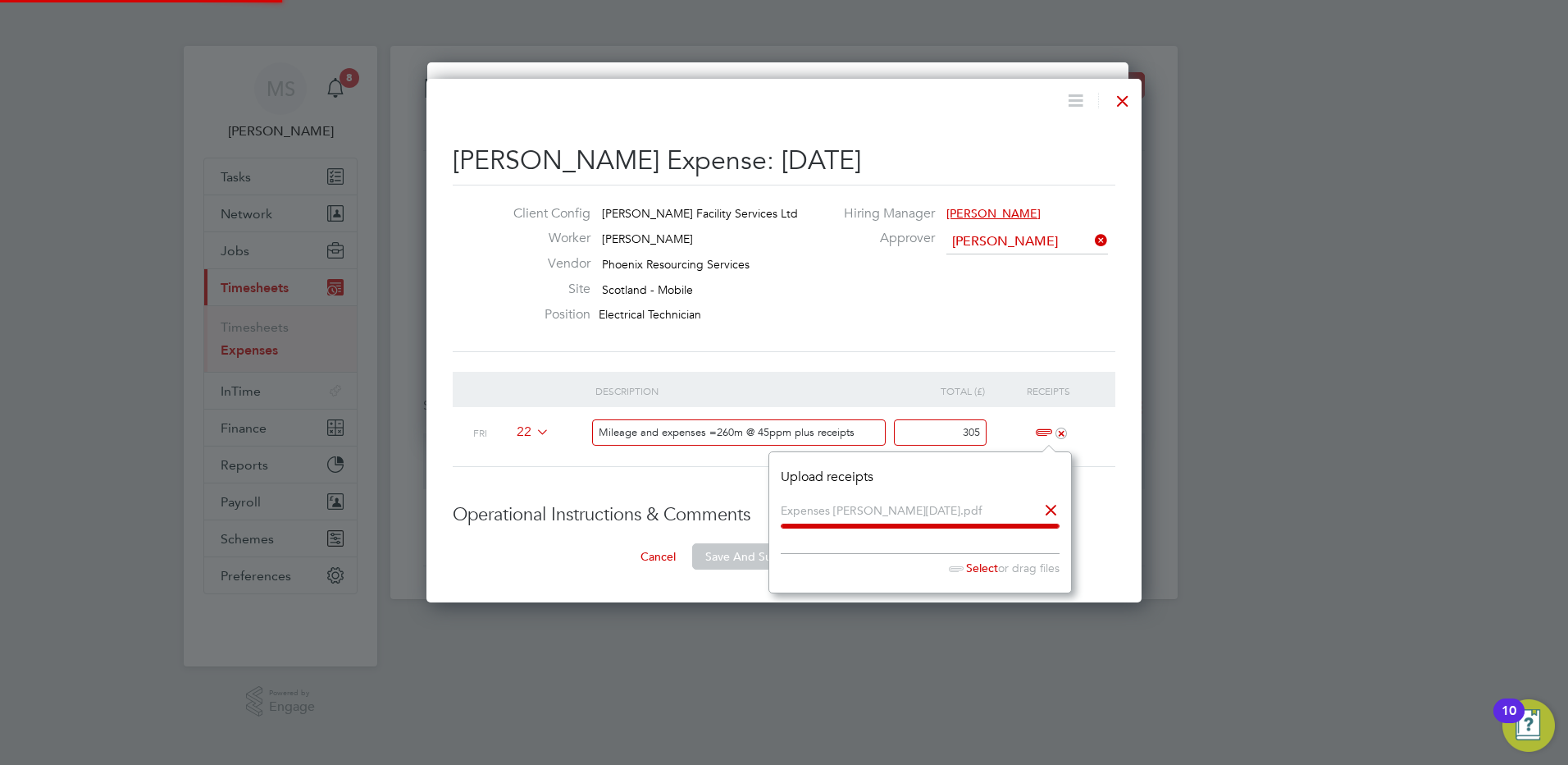
scroll to position [135, 302]
click at [1113, 540] on ng-form "Description Total (£) Receipts Fri 22 Mileage and expenses =260m @ 45ppm plus r…" at bounding box center [784, 471] width 663 height 199
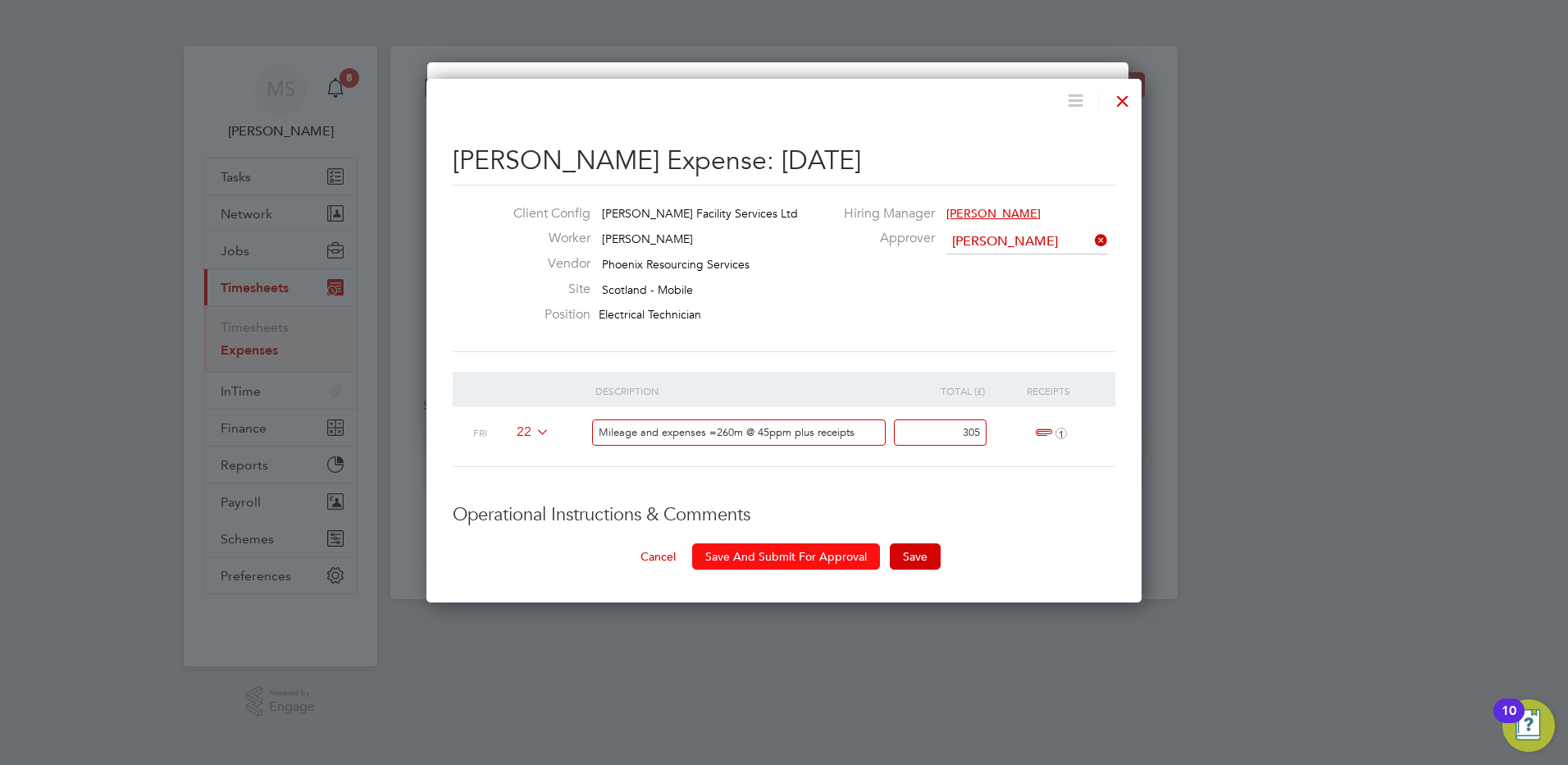
click at [786, 559] on button "Save And Submit For Approval" at bounding box center [786, 556] width 188 height 26
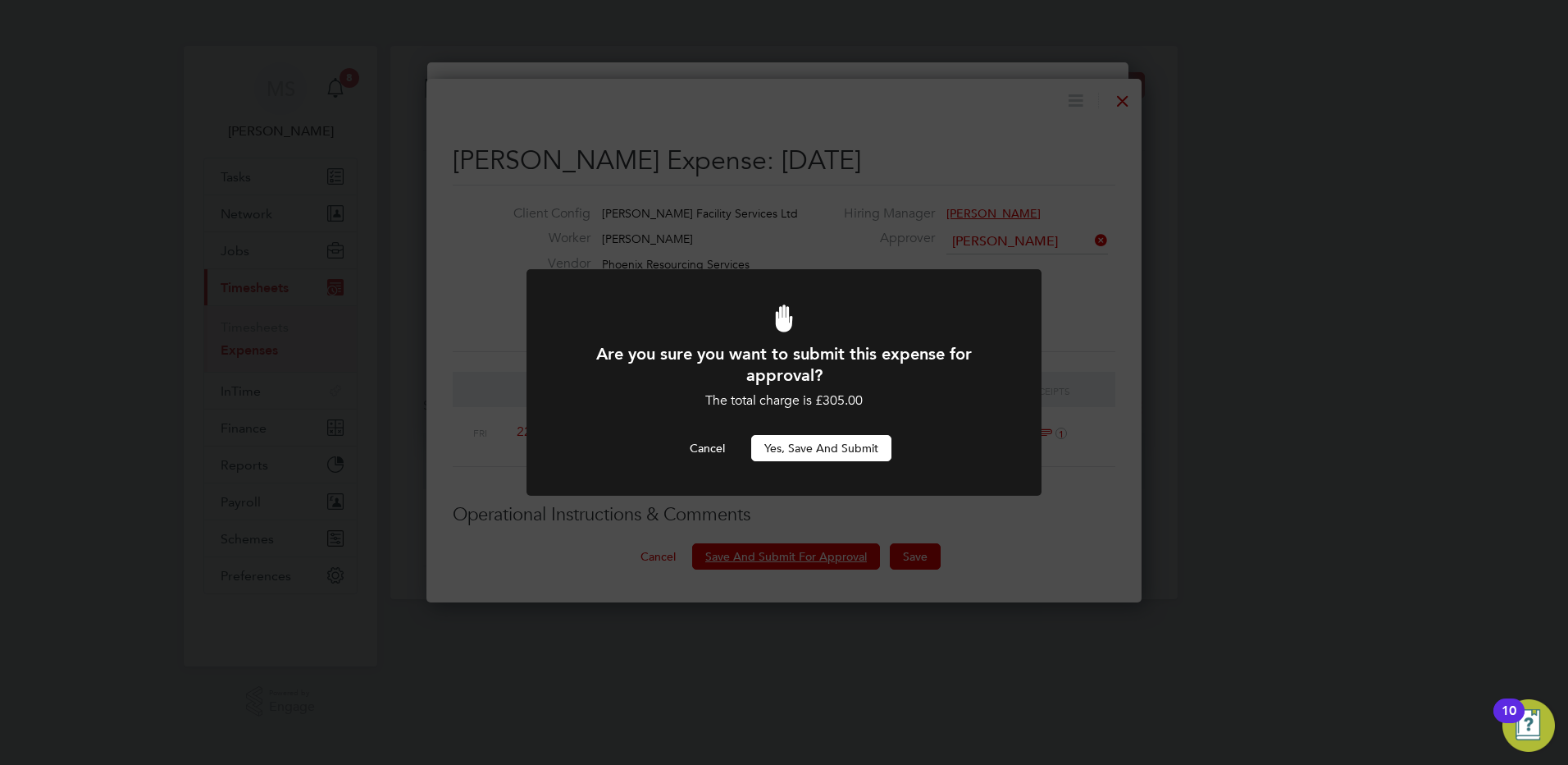
click at [811, 446] on button "Yes, Save and Submit" at bounding box center [821, 447] width 140 height 26
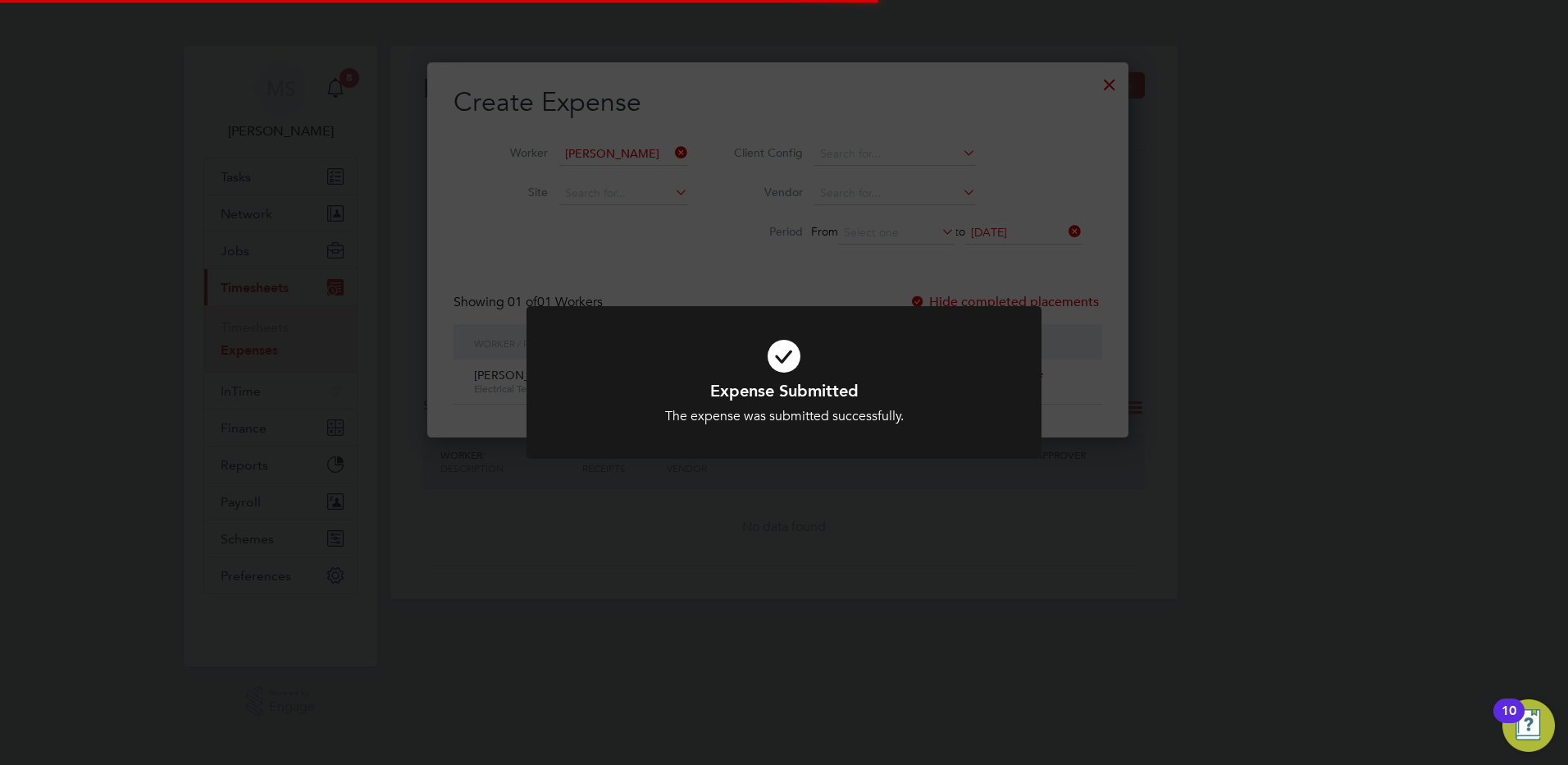
scroll to position [8, 8]
click at [777, 270] on div "Expense Submitted The expense was submitted successfully. Cancel Okay" at bounding box center [784, 382] width 1568 height 765
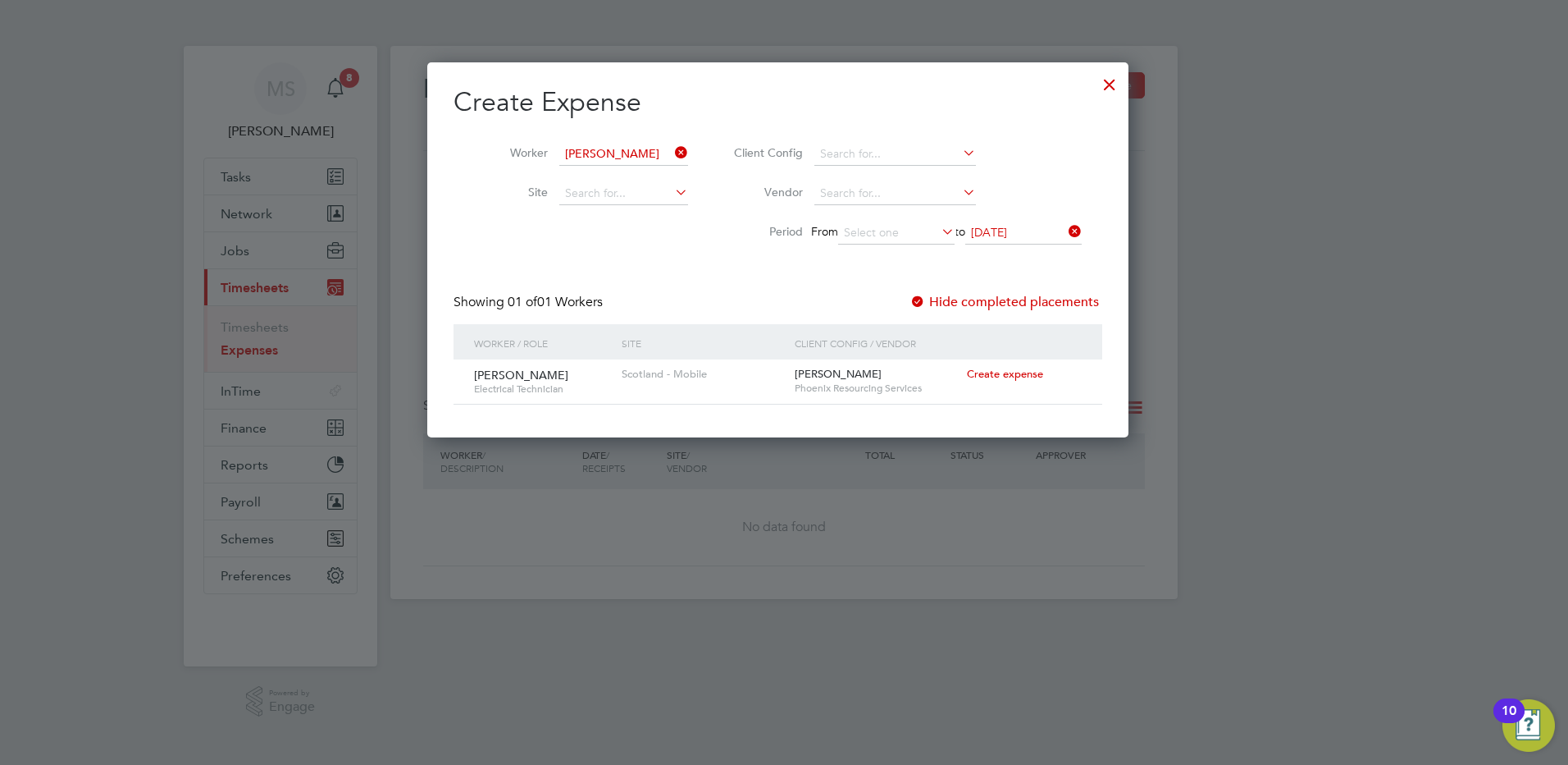
click at [1118, 84] on div at bounding box center [1109, 80] width 30 height 30
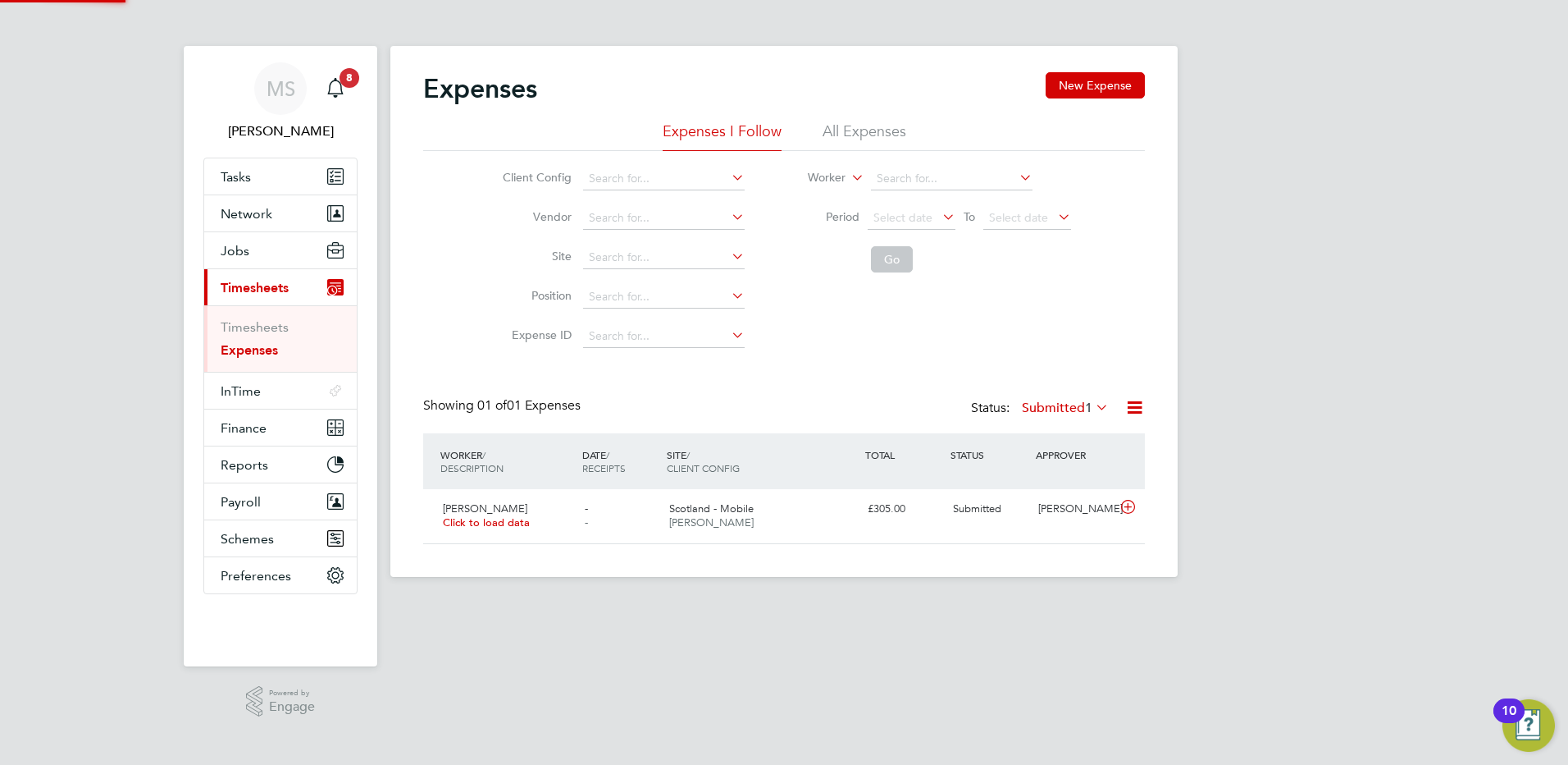
scroll to position [42, 199]
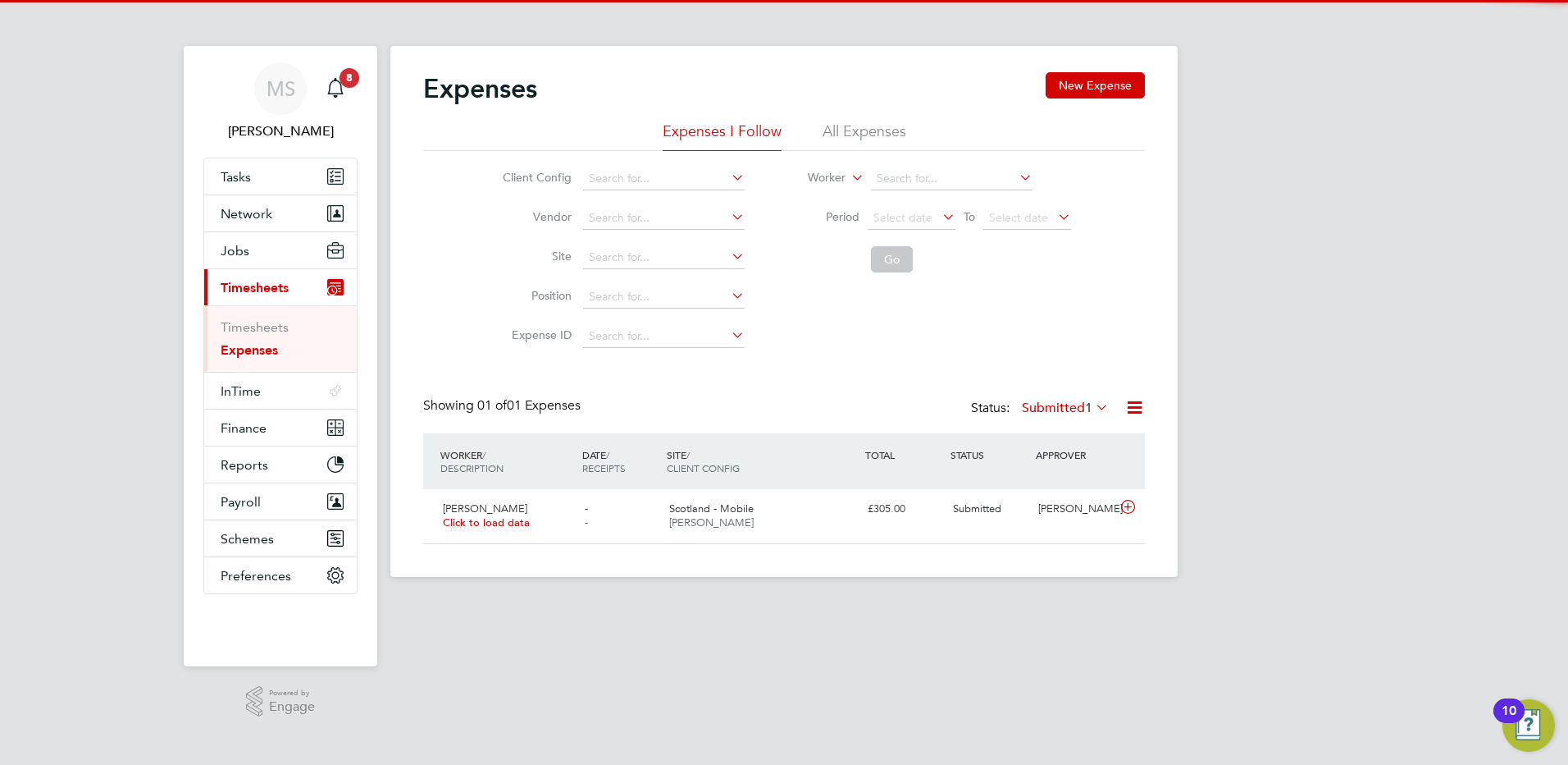
click at [262, 346] on link "Expenses" at bounding box center [250, 349] width 57 height 15
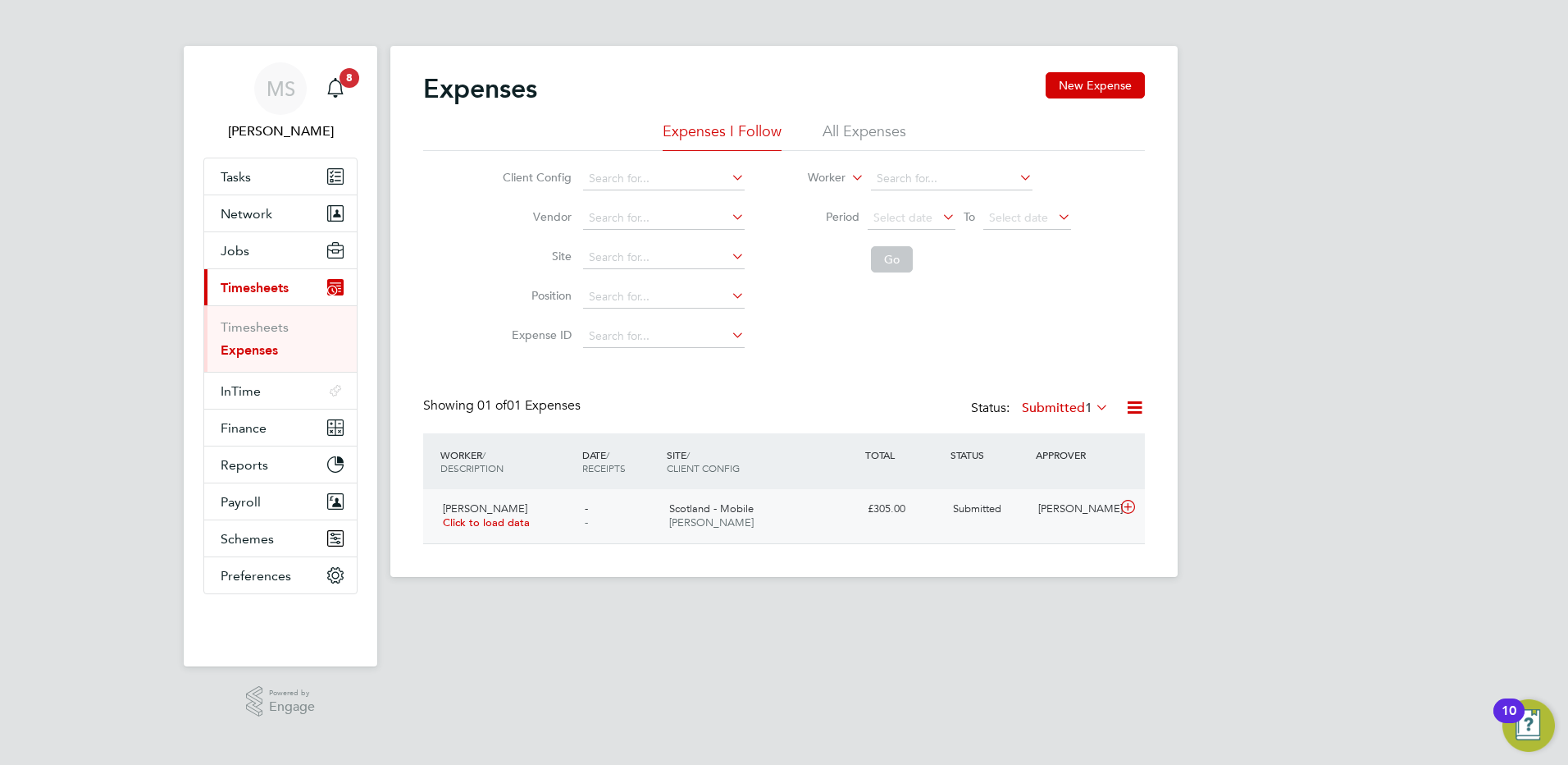
click at [795, 515] on div "Scotland - Mobile [PERSON_NAME]" at bounding box center [762, 516] width 199 height 41
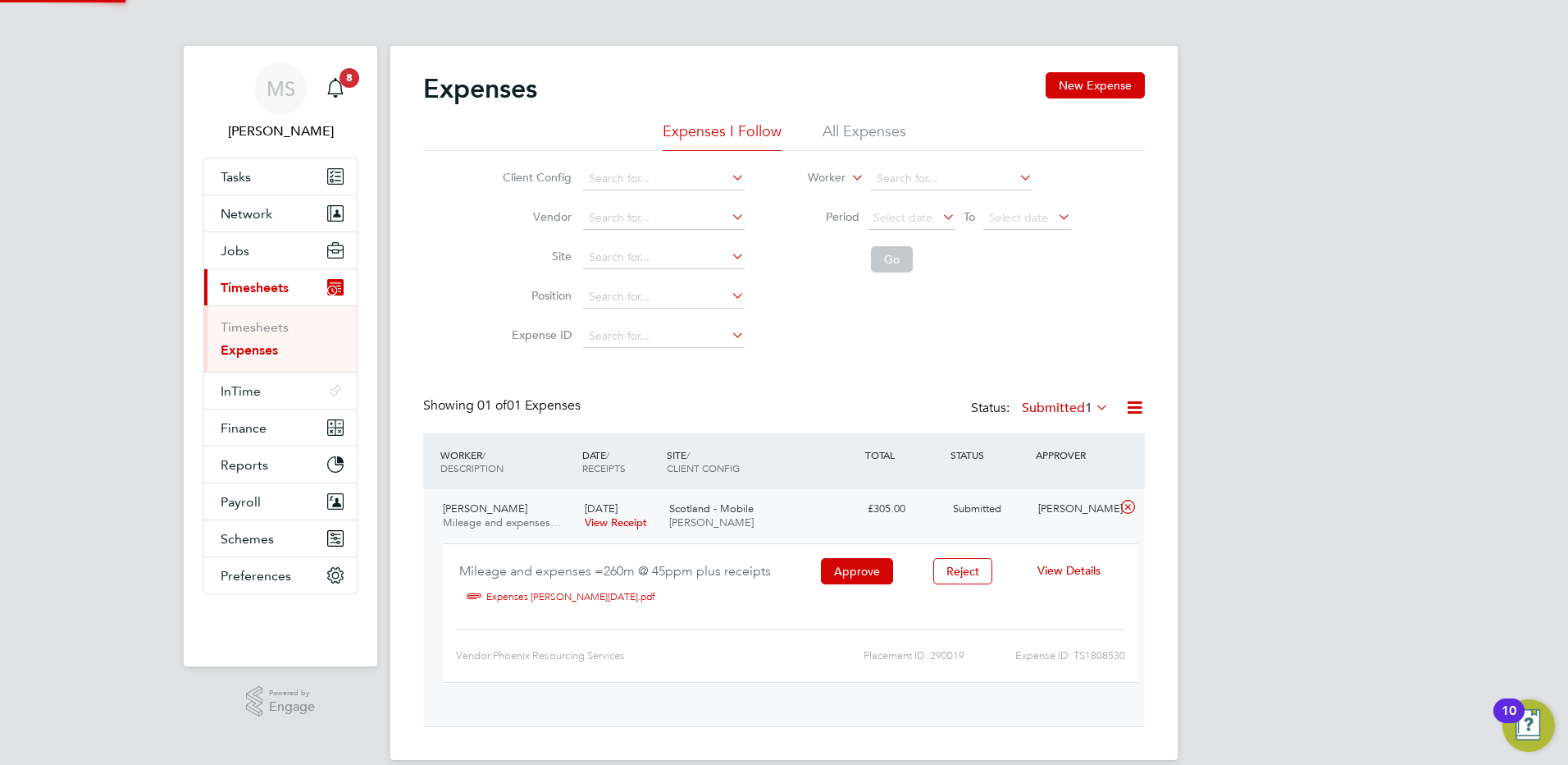
scroll to position [27, 295]
click at [1076, 569] on span "View Details" at bounding box center [1069, 570] width 64 height 15
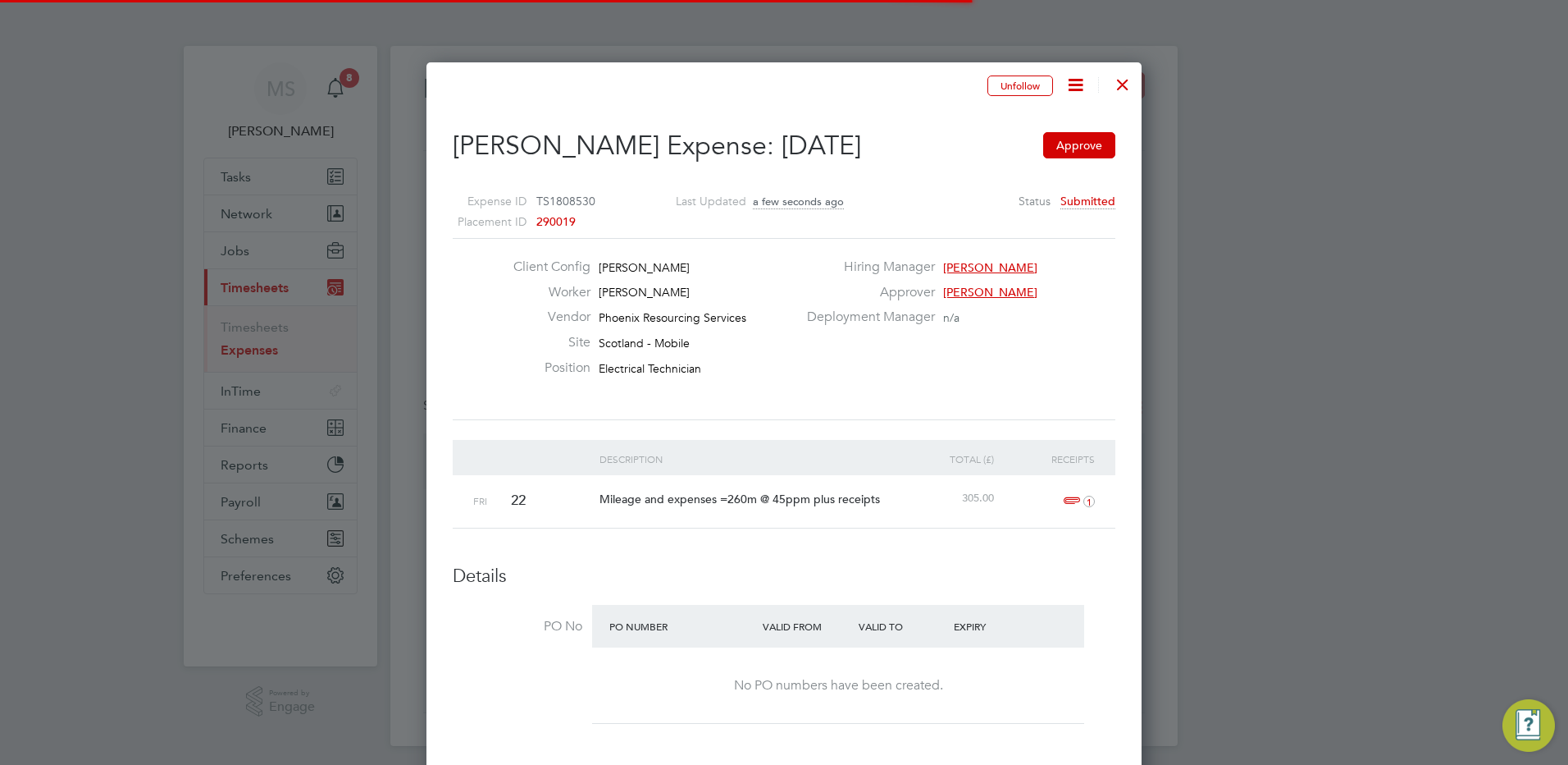
scroll to position [26, 298]
click at [1073, 79] on icon at bounding box center [1075, 84] width 21 height 21
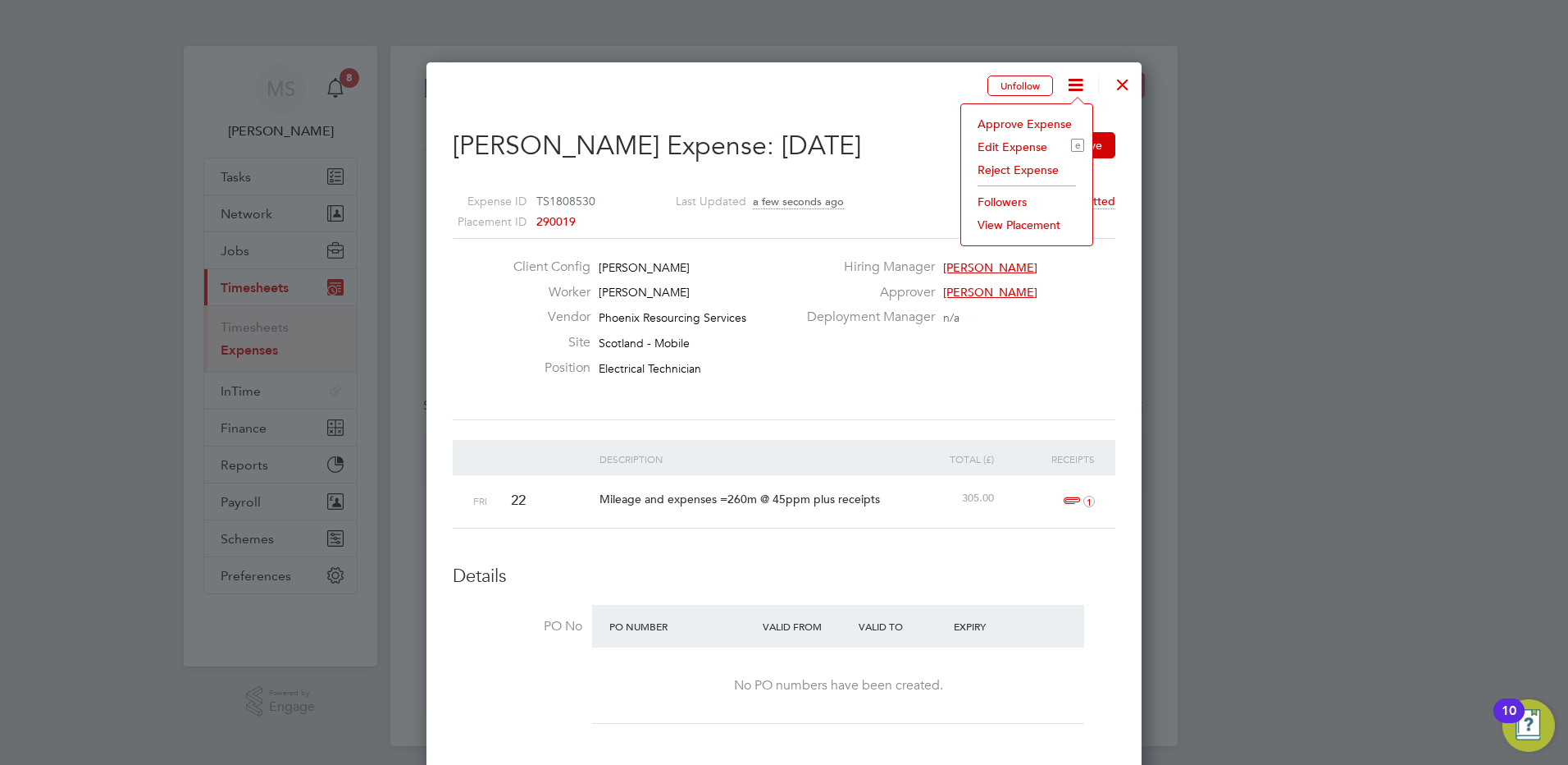
click at [1021, 205] on li "Followers" at bounding box center [1027, 202] width 114 height 23
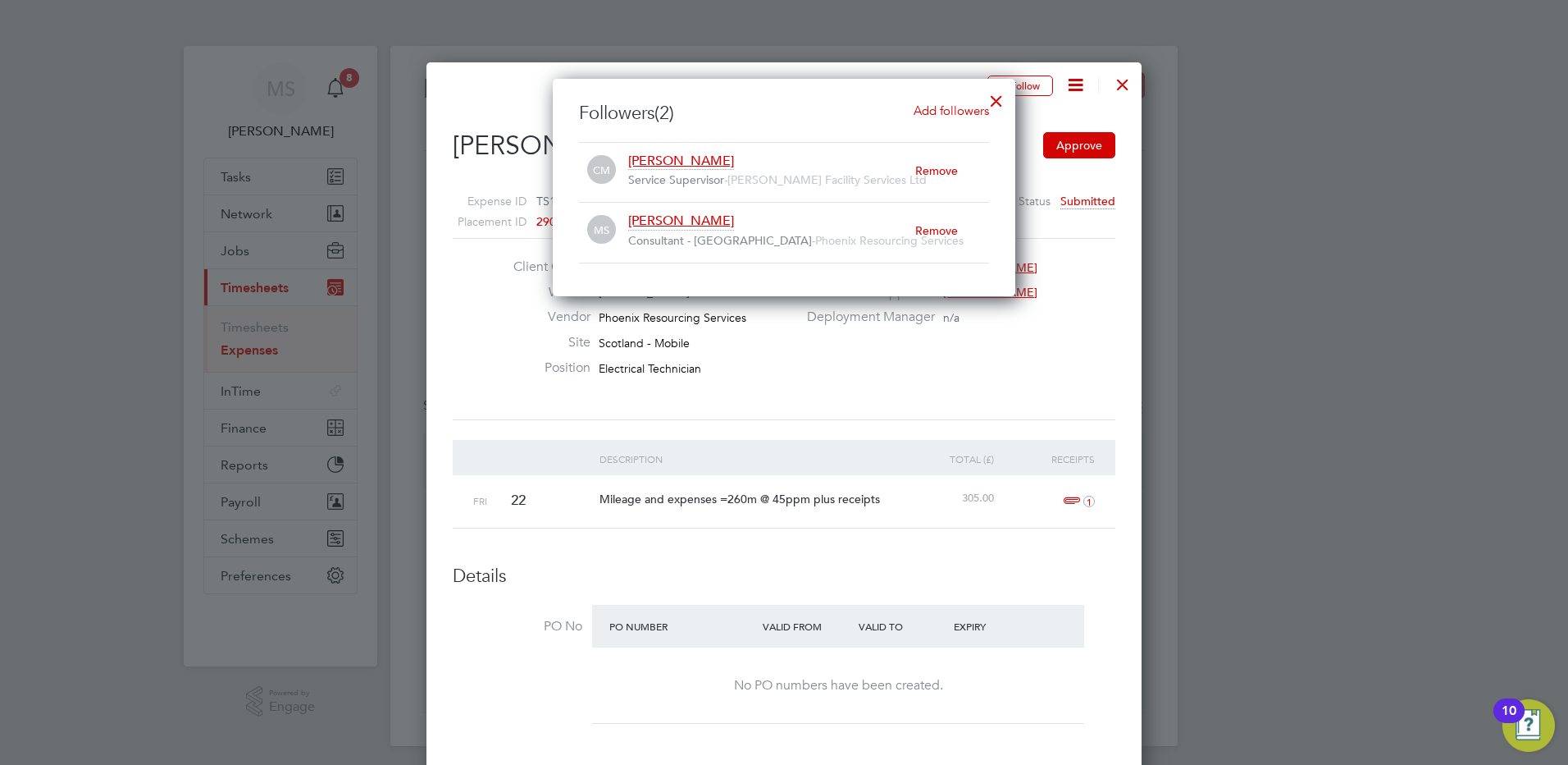
click at [970, 109] on span "Add followers" at bounding box center [952, 110] width 75 height 15
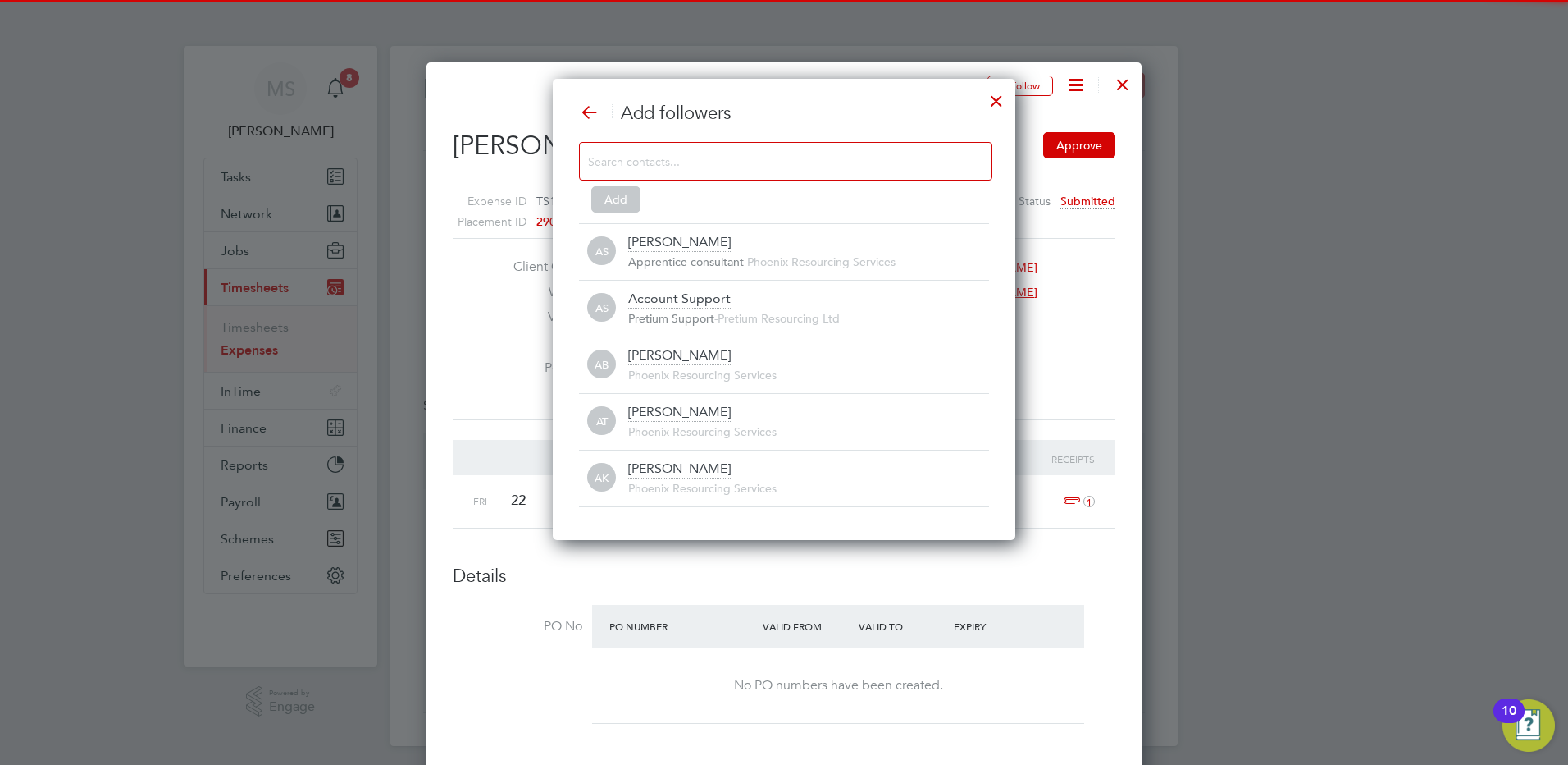
click at [622, 166] on input at bounding box center [773, 161] width 369 height 21
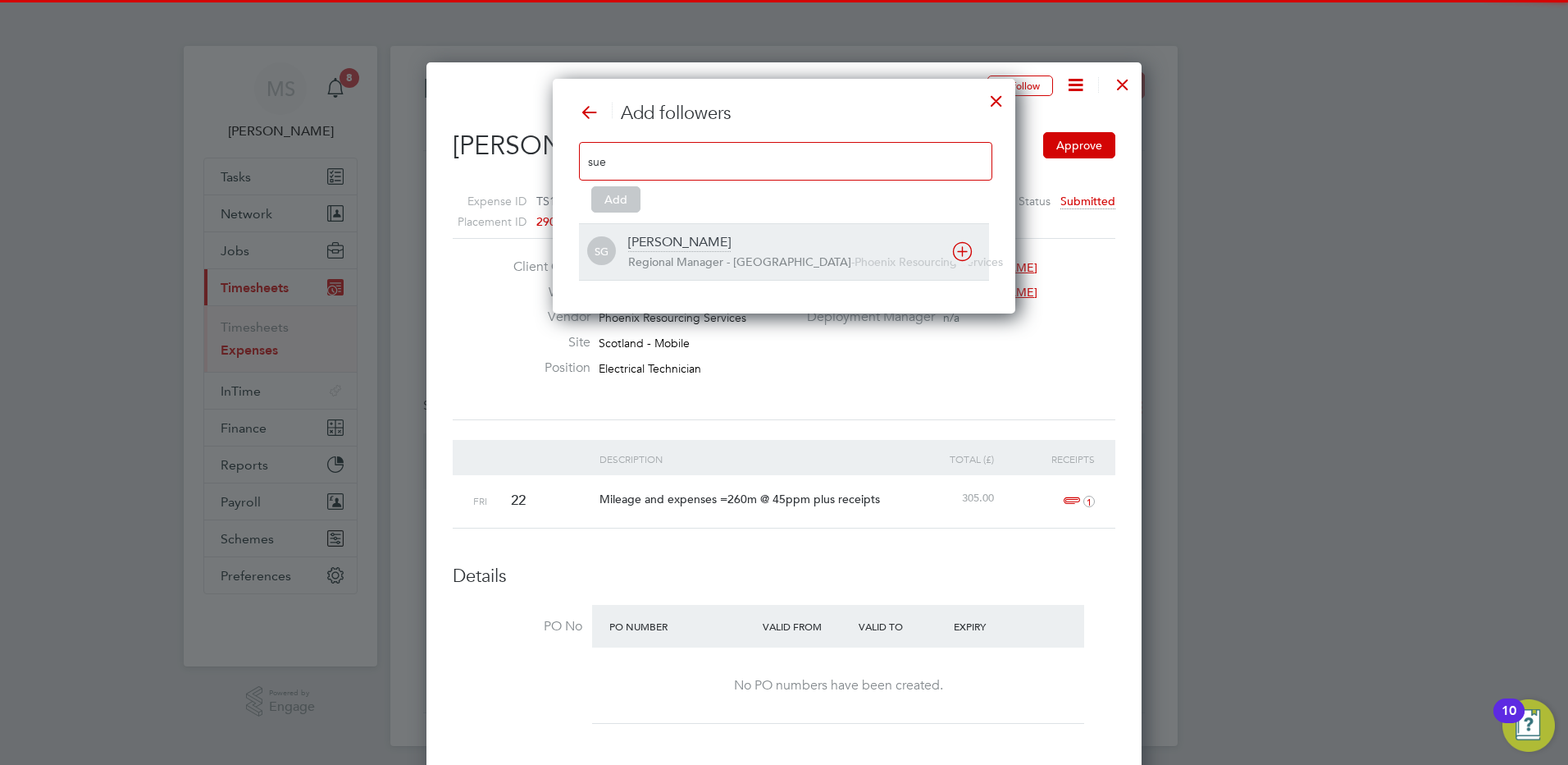
type input "sue"
click at [749, 252] on div "[PERSON_NAME] Regional Manager - North & [GEOGRAPHIC_DATA] - [GEOGRAPHIC_DATA] …" at bounding box center [809, 251] width 361 height 36
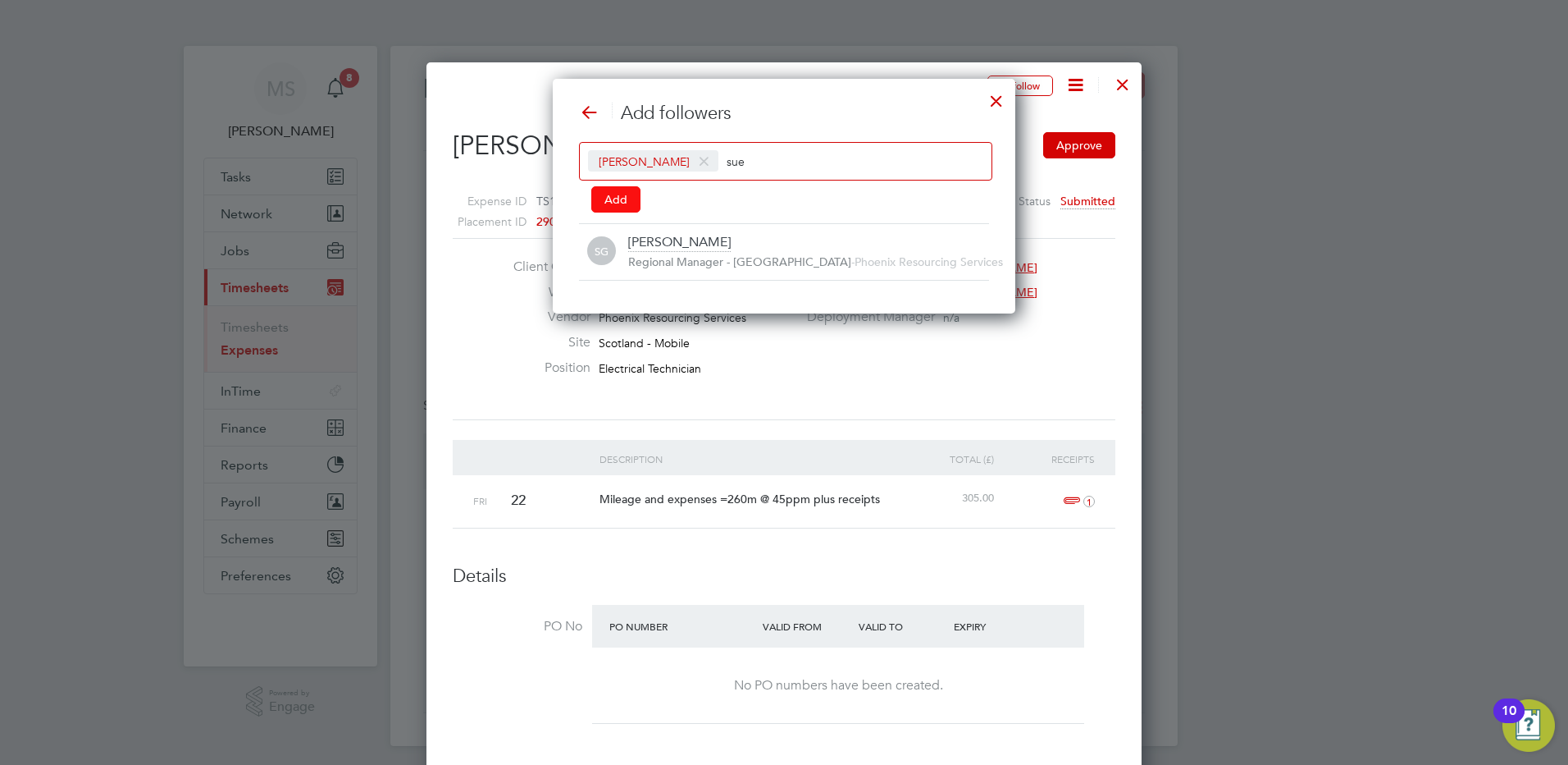
click at [633, 198] on button "Add" at bounding box center [615, 199] width 49 height 26
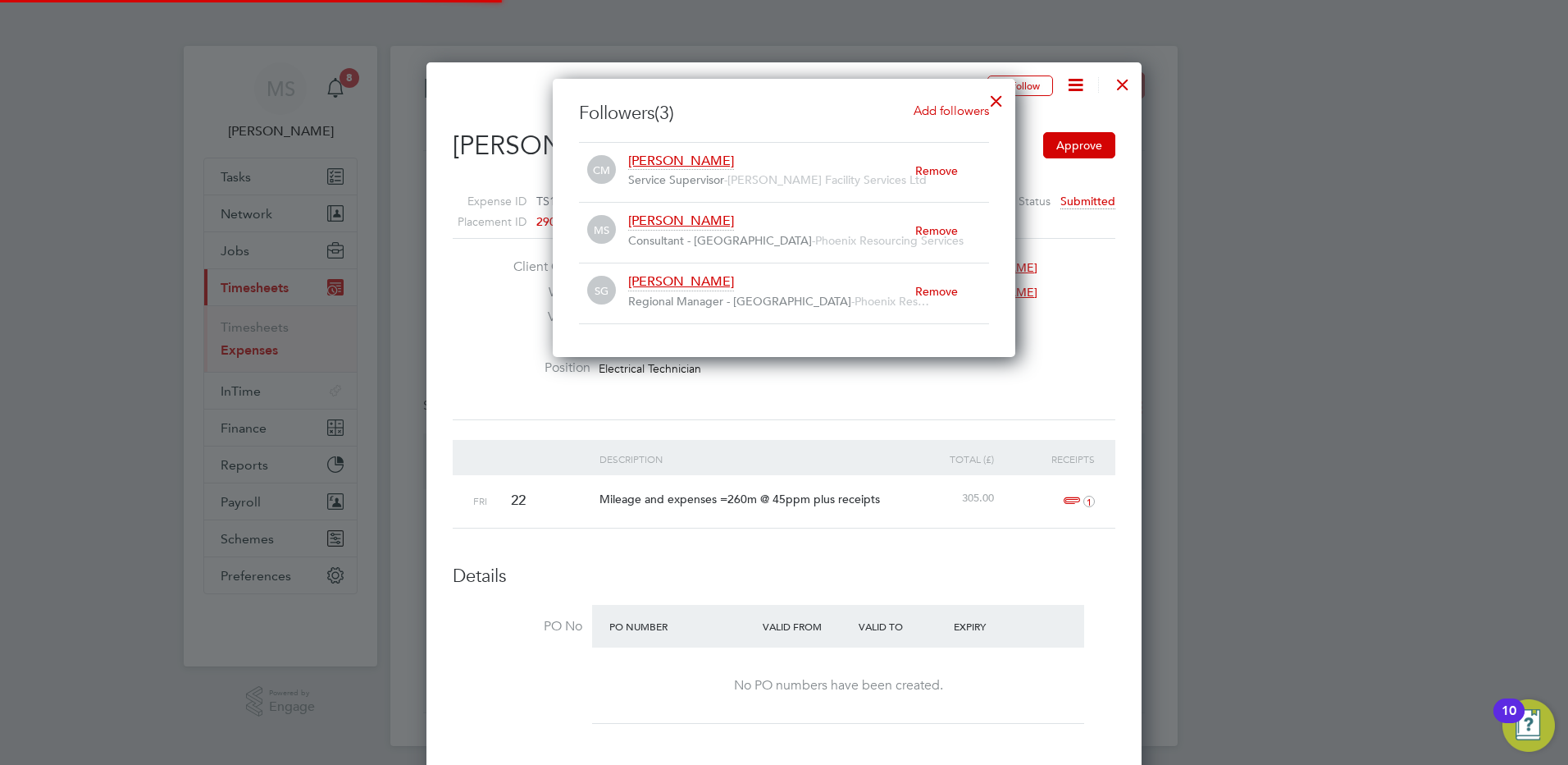
click at [996, 103] on div at bounding box center [996, 97] width 30 height 30
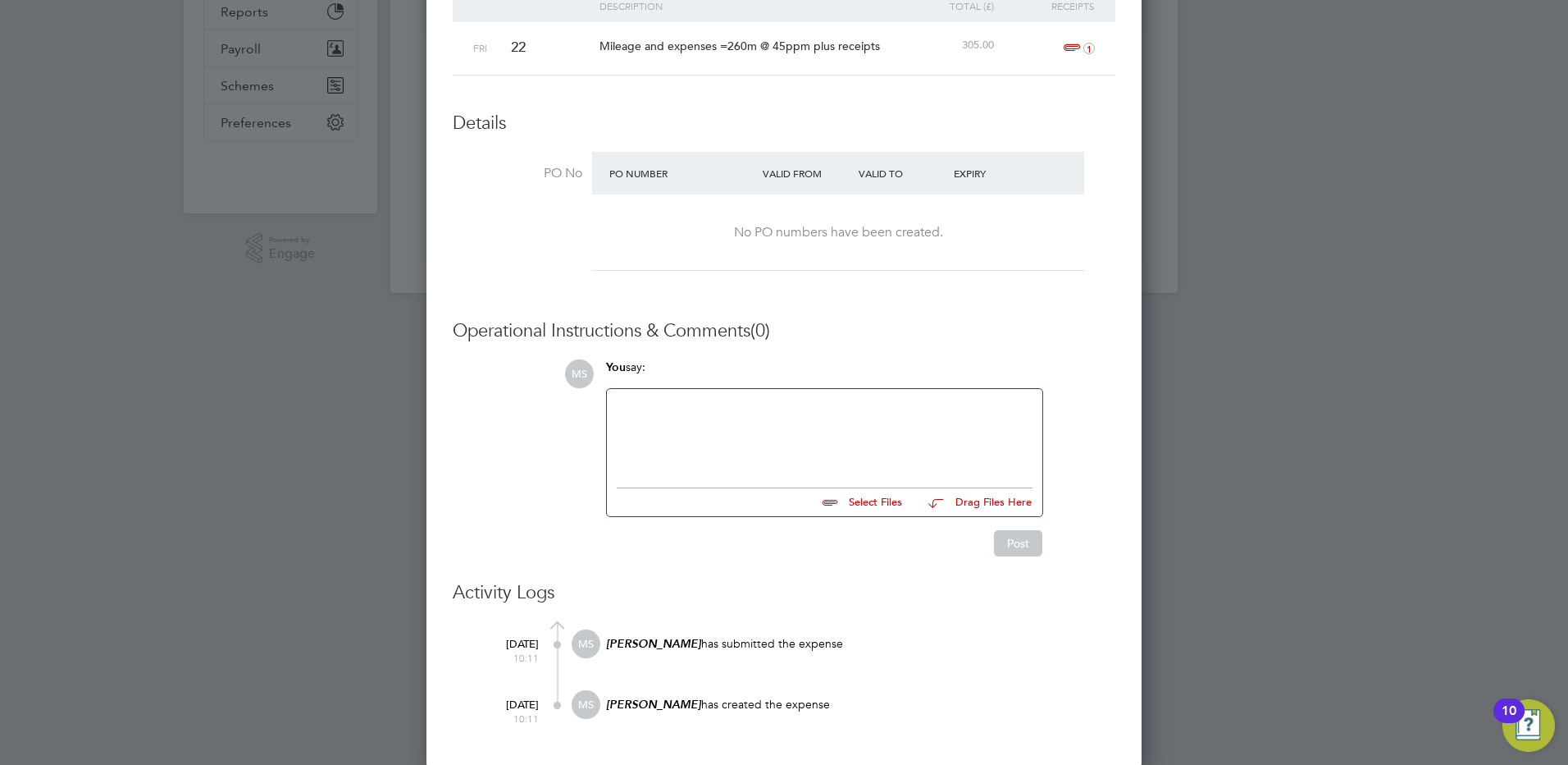
click at [667, 421] on div at bounding box center [825, 434] width 416 height 71
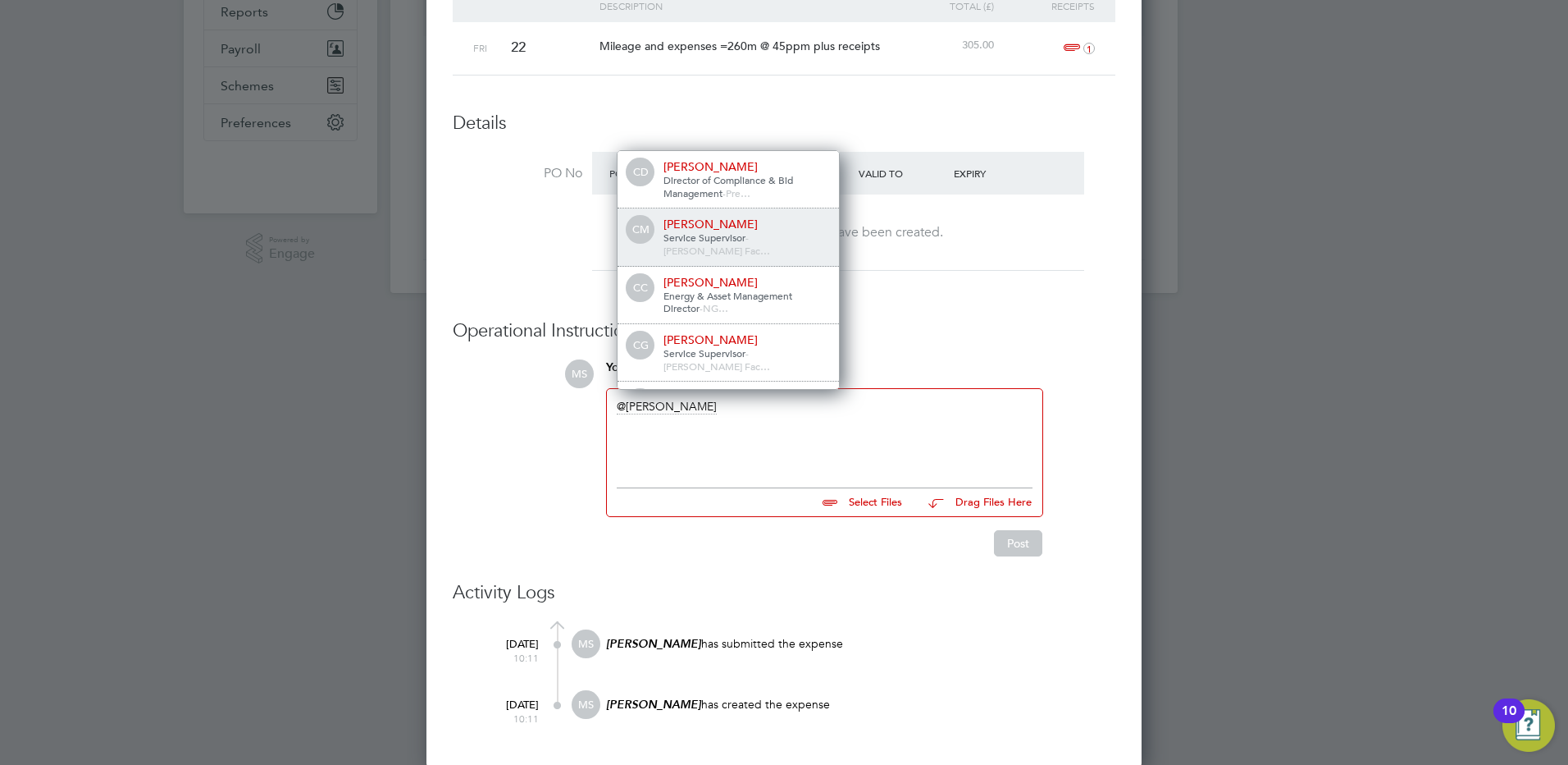
click at [738, 238] on span "Service Supervisor" at bounding box center [705, 237] width 82 height 13
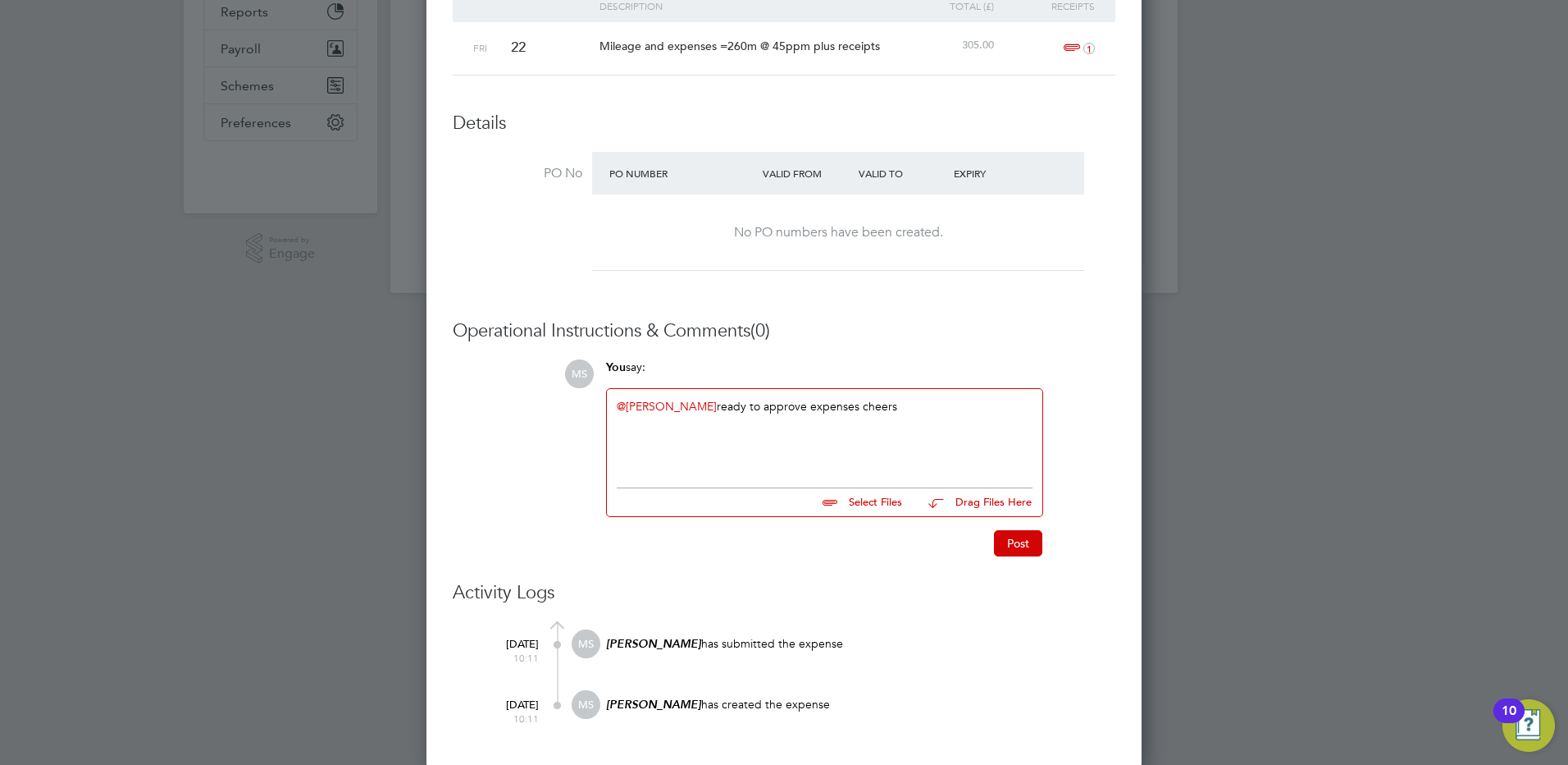
click at [882, 458] on div "@[PERSON_NAME] ​ ready to approve expenses cheers" at bounding box center [825, 434] width 416 height 71
click at [1013, 540] on button "Post" at bounding box center [1019, 542] width 48 height 26
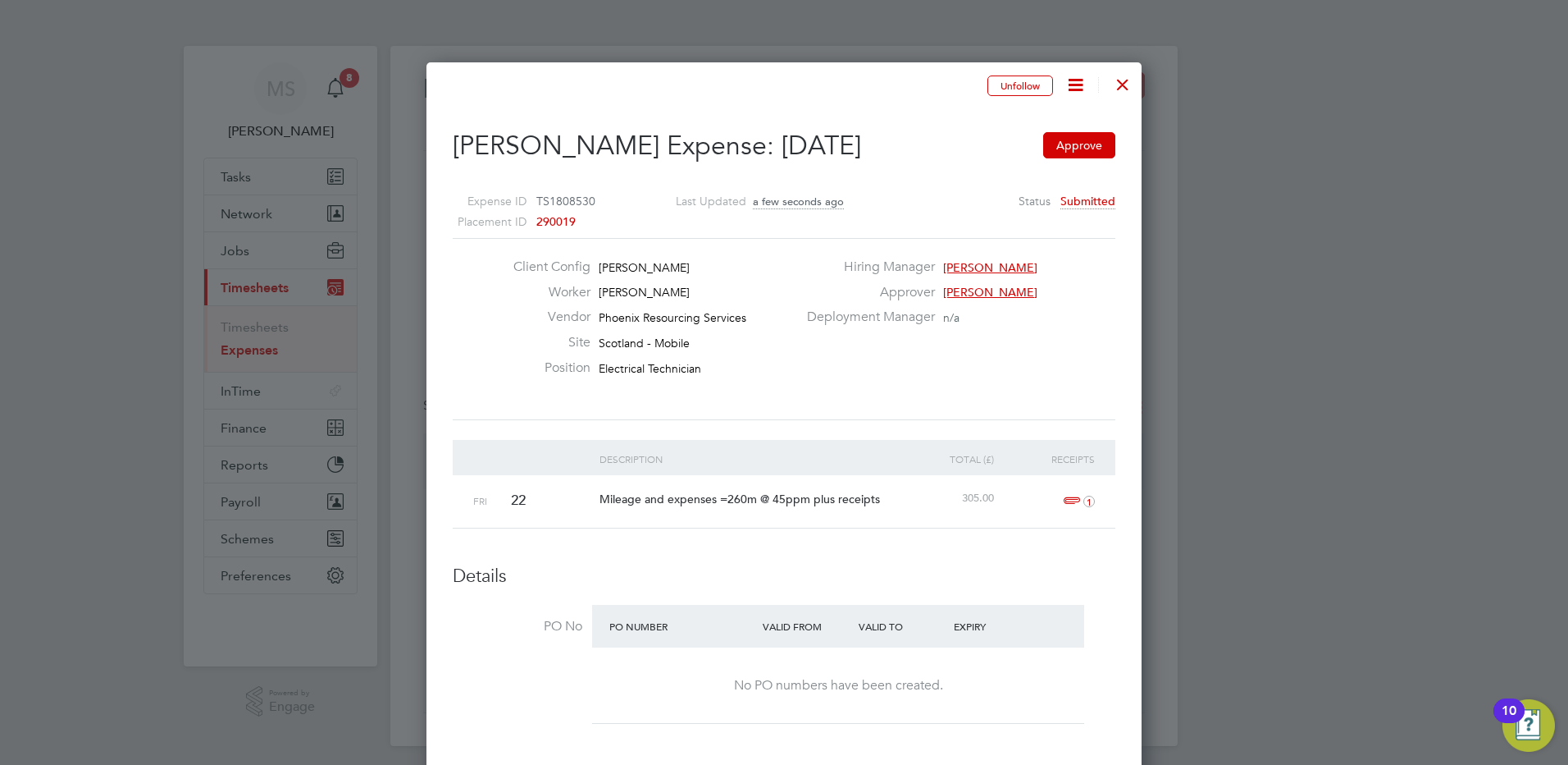
click at [1117, 83] on div at bounding box center [1123, 80] width 30 height 30
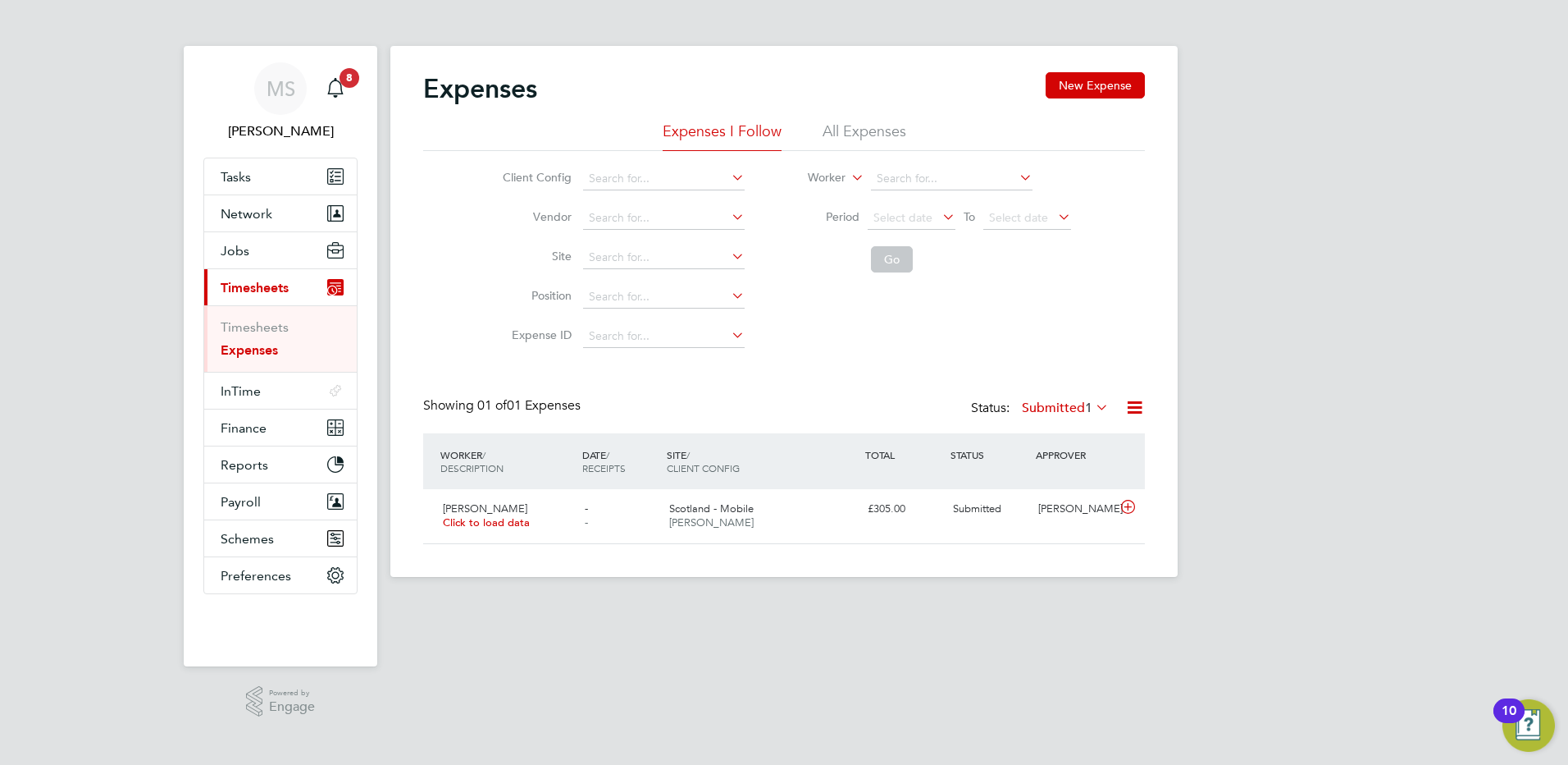
scroll to position [42, 199]
click at [242, 353] on link "Expenses" at bounding box center [250, 349] width 57 height 15
click at [335, 93] on icon "Main navigation" at bounding box center [335, 88] width 20 height 20
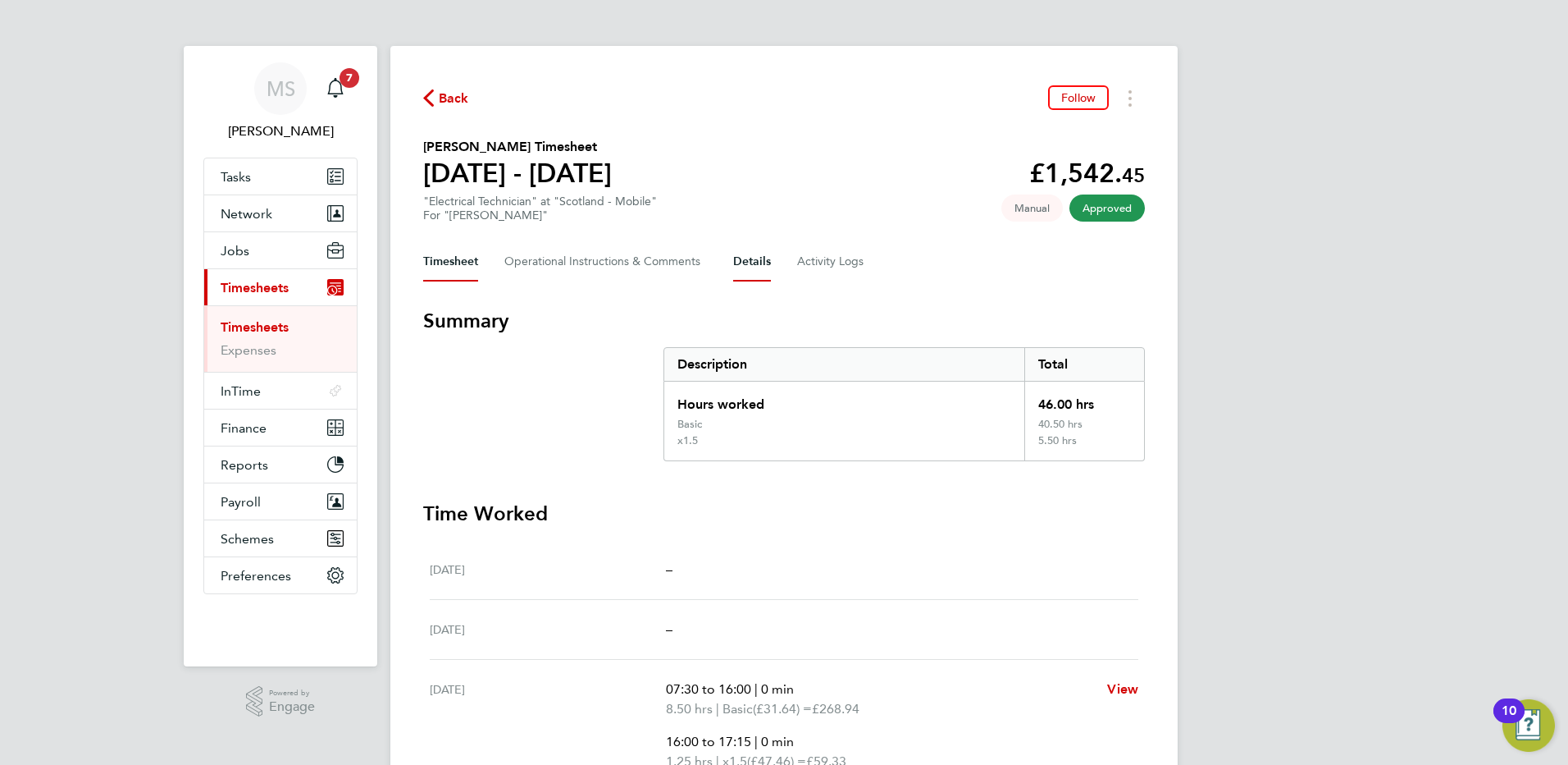
click at [750, 262] on button "Details" at bounding box center [752, 262] width 38 height 39
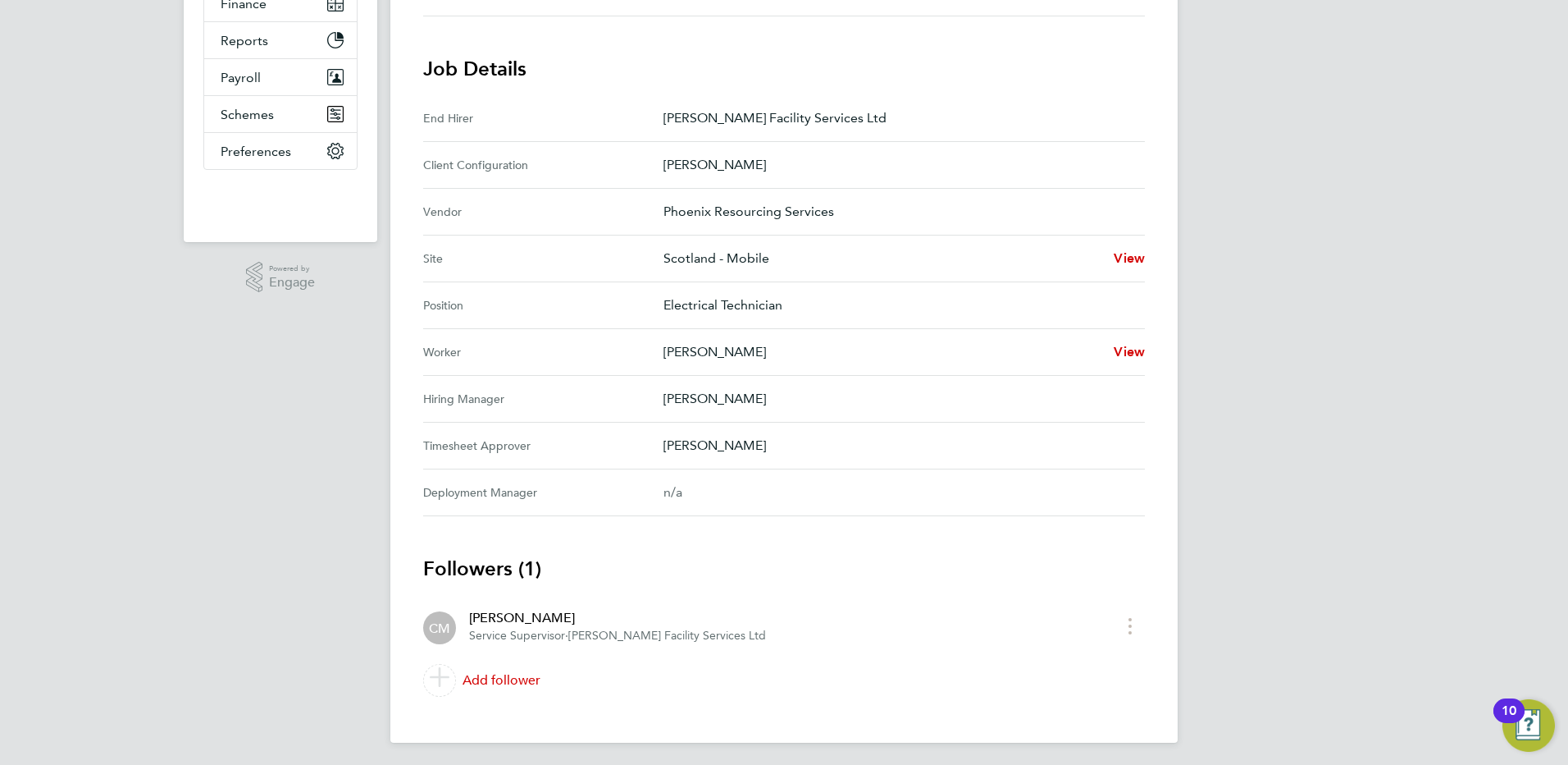
scroll to position [429, 0]
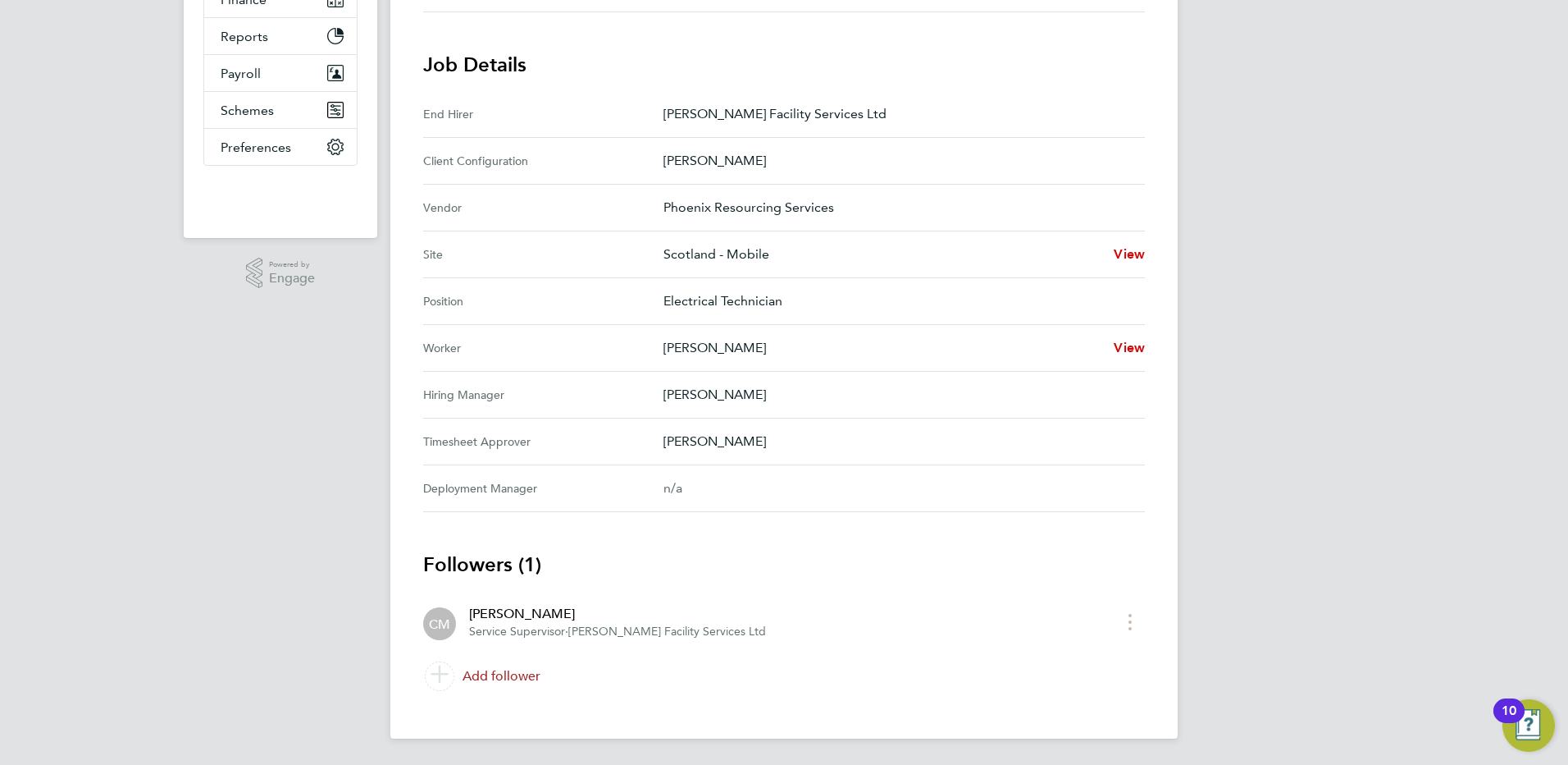
click at [505, 672] on link "Add follower" at bounding box center [784, 676] width 722 height 46
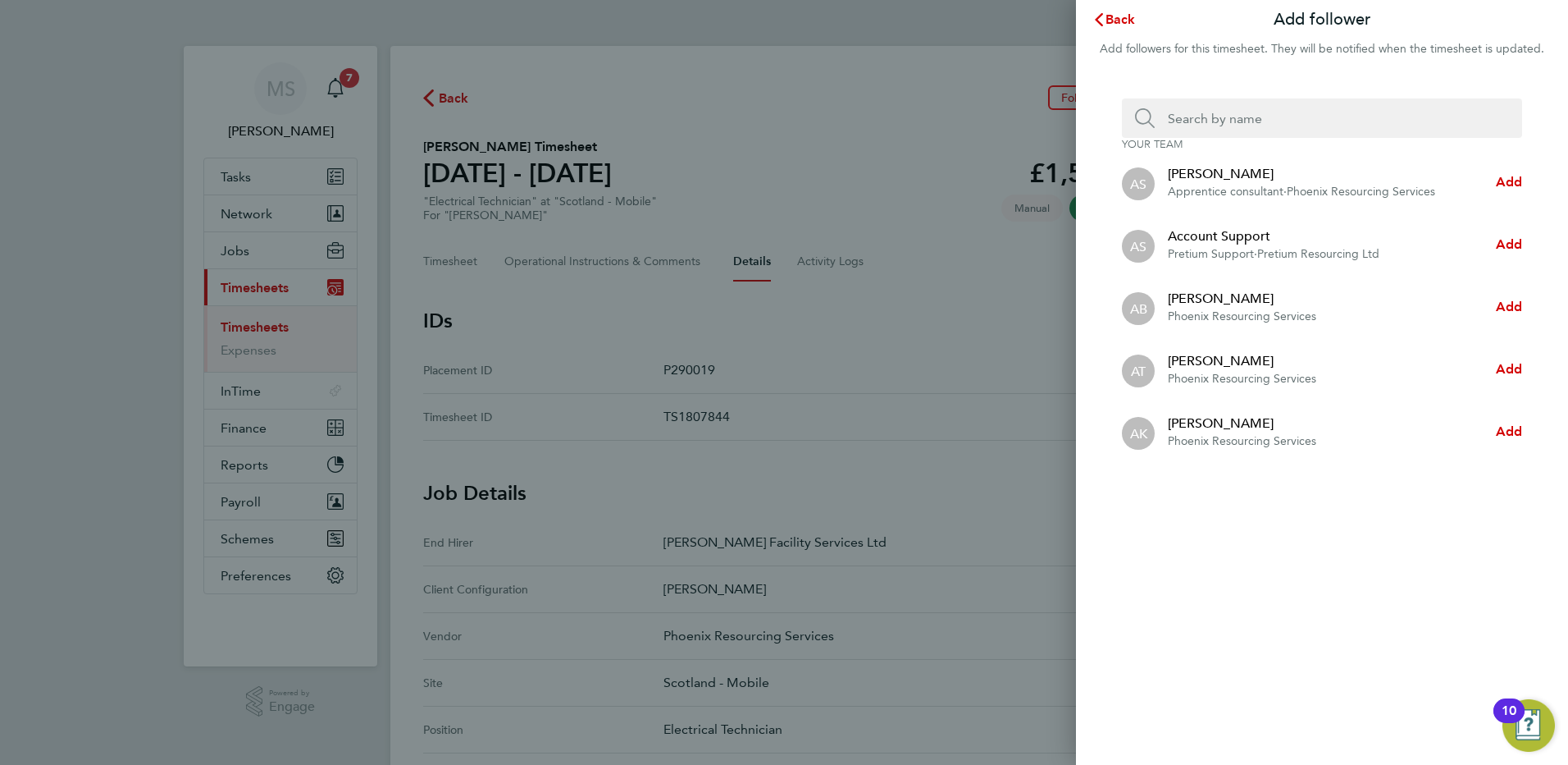
click at [1210, 119] on input "Search team member by name:" at bounding box center [1328, 118] width 348 height 39
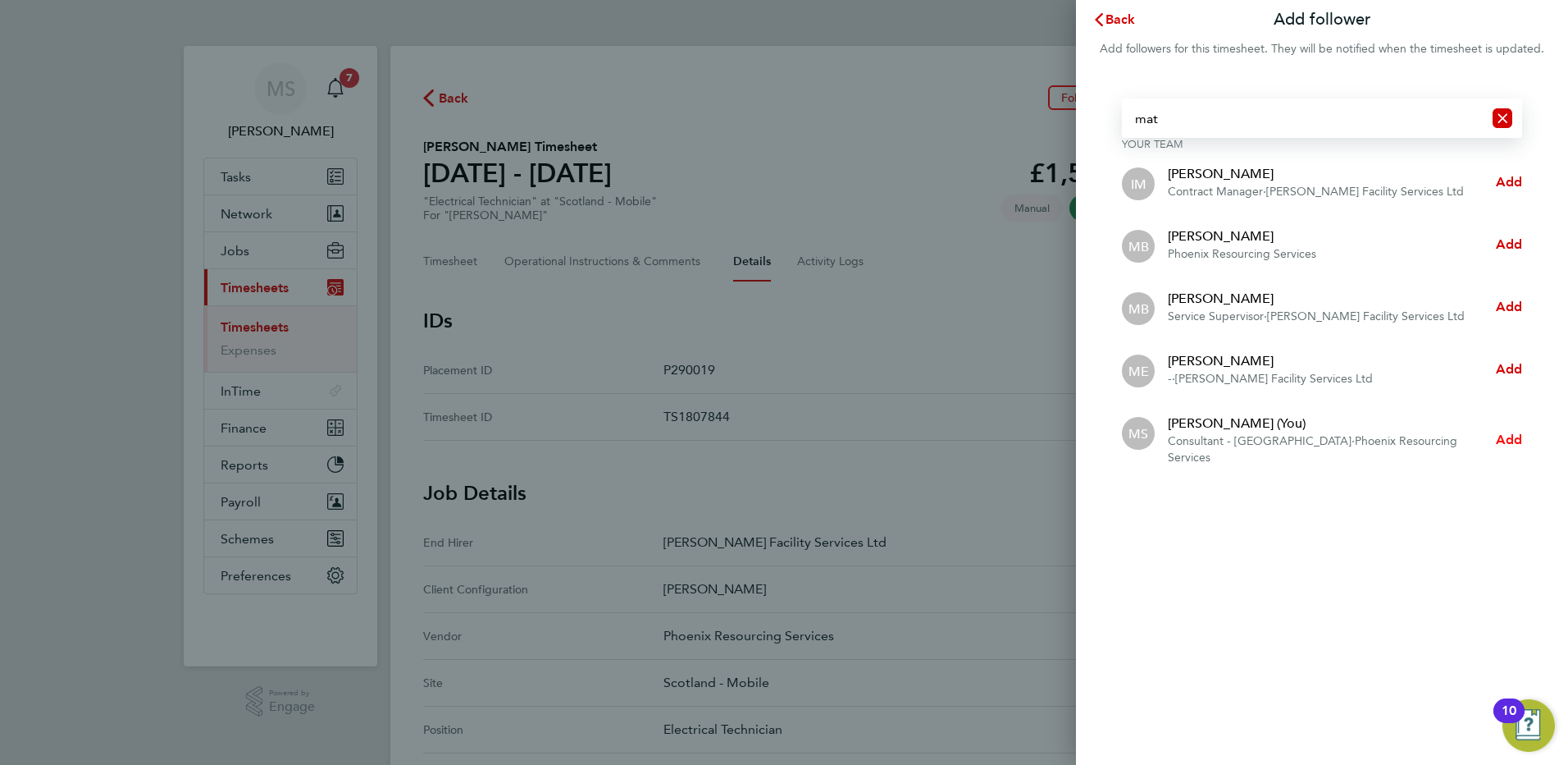
type input "mat"
click at [1507, 435] on span "Add" at bounding box center [1509, 438] width 26 height 15
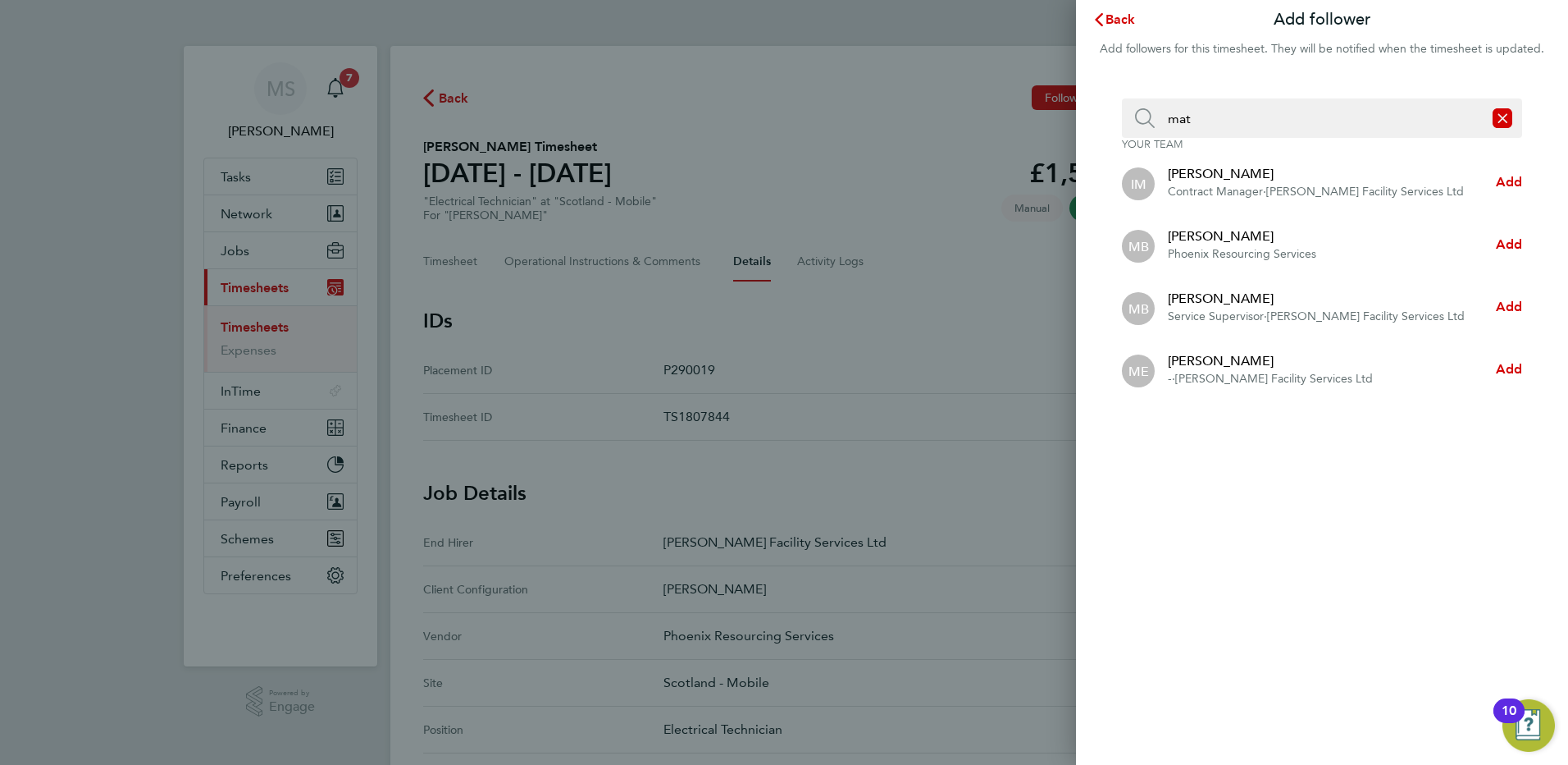
drag, startPoint x: 1201, startPoint y: 125, endPoint x: 1089, endPoint y: 123, distance: 112.0
click at [1089, 123] on div "mat Your team IM Ian Mather Contract Manager · NG Bailey Facility Services Ltd …" at bounding box center [1322, 250] width 492 height 342
click at [1202, 119] on input "mat" at bounding box center [1318, 118] width 328 height 39
drag, startPoint x: 1214, startPoint y: 119, endPoint x: 1319, endPoint y: 123, distance: 105.1
click at [1197, 119] on input "mat" at bounding box center [1303, 118] width 361 height 39
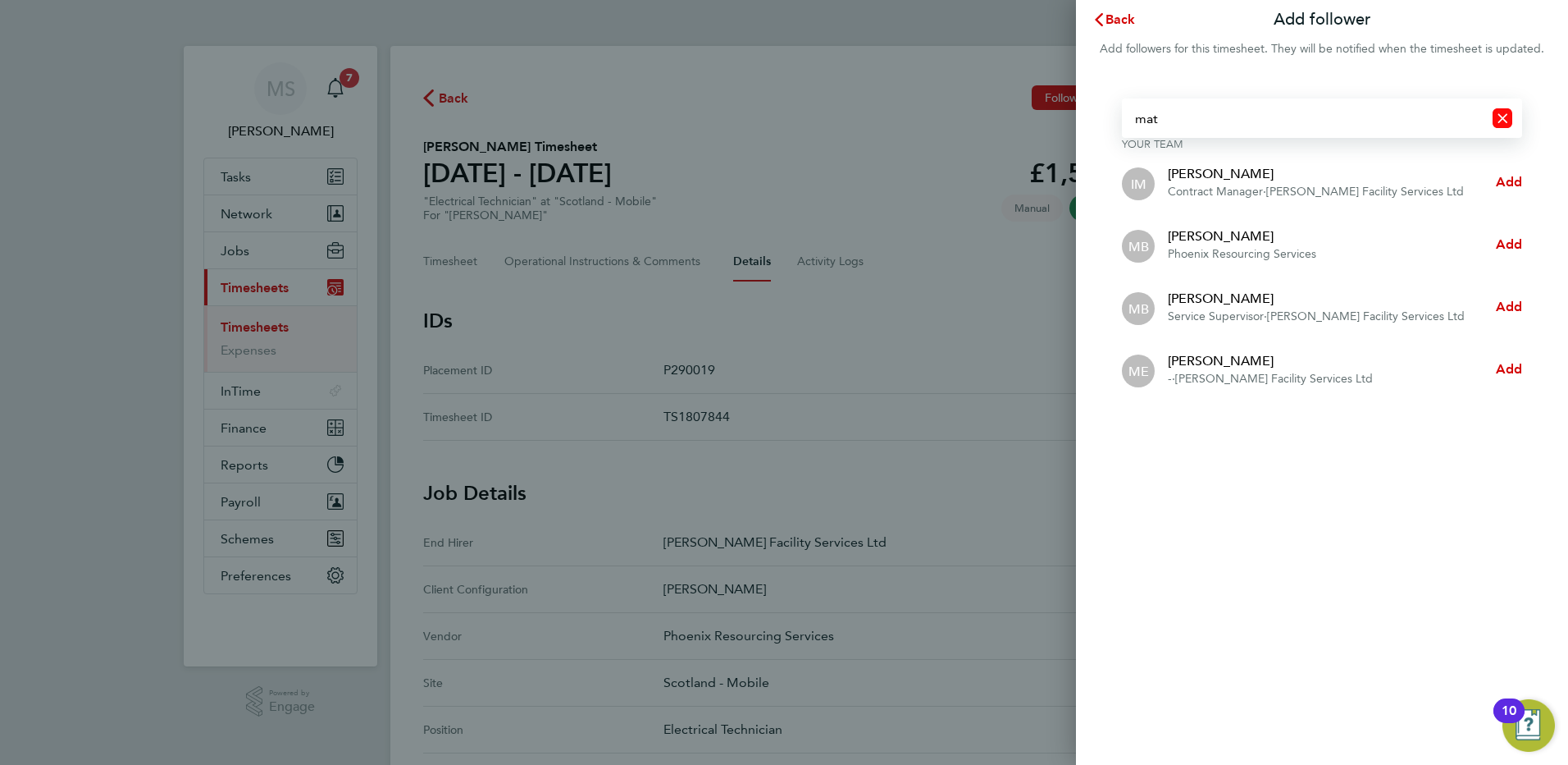
click at [1500, 113] on icon "Reset search input" at bounding box center [1503, 118] width 20 height 20
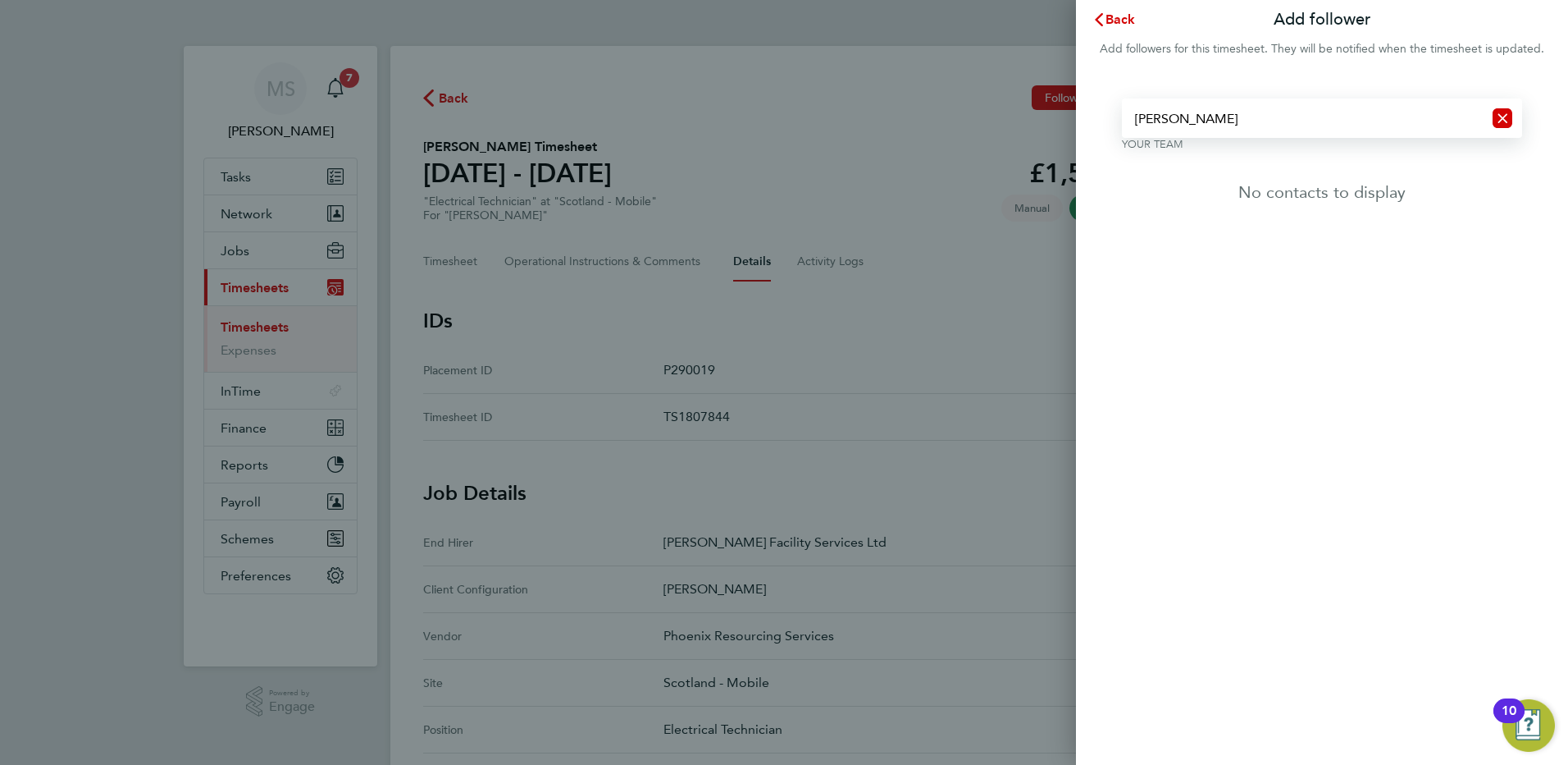
click at [1164, 123] on input "suer" at bounding box center [1303, 118] width 361 height 39
type input "sue"
click at [1501, 193] on span "Add" at bounding box center [1509, 190] width 26 height 15
click at [1128, 19] on span "Back" at bounding box center [1121, 19] width 30 height 15
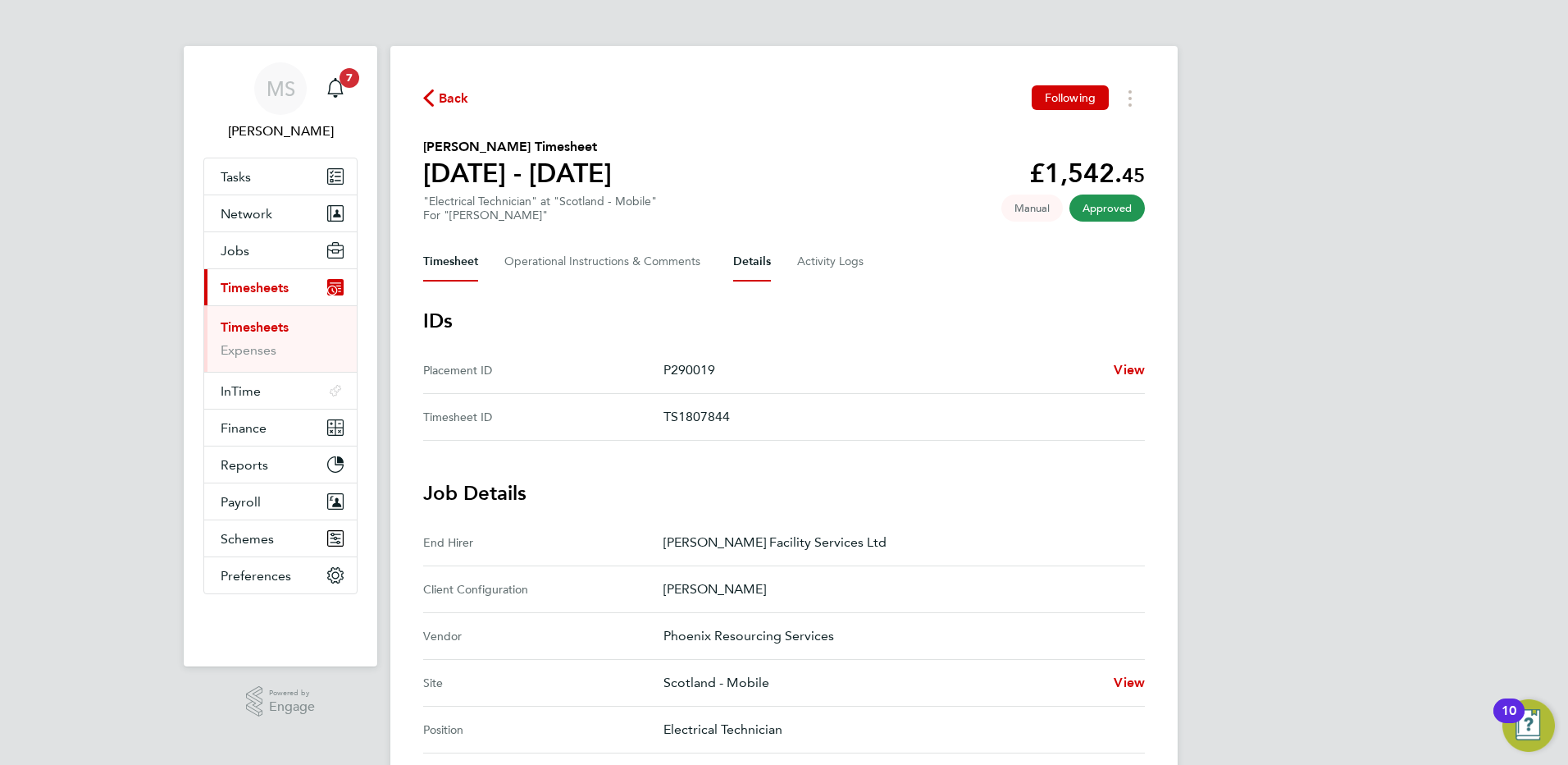
click at [440, 259] on button "Timesheet" at bounding box center [450, 262] width 55 height 39
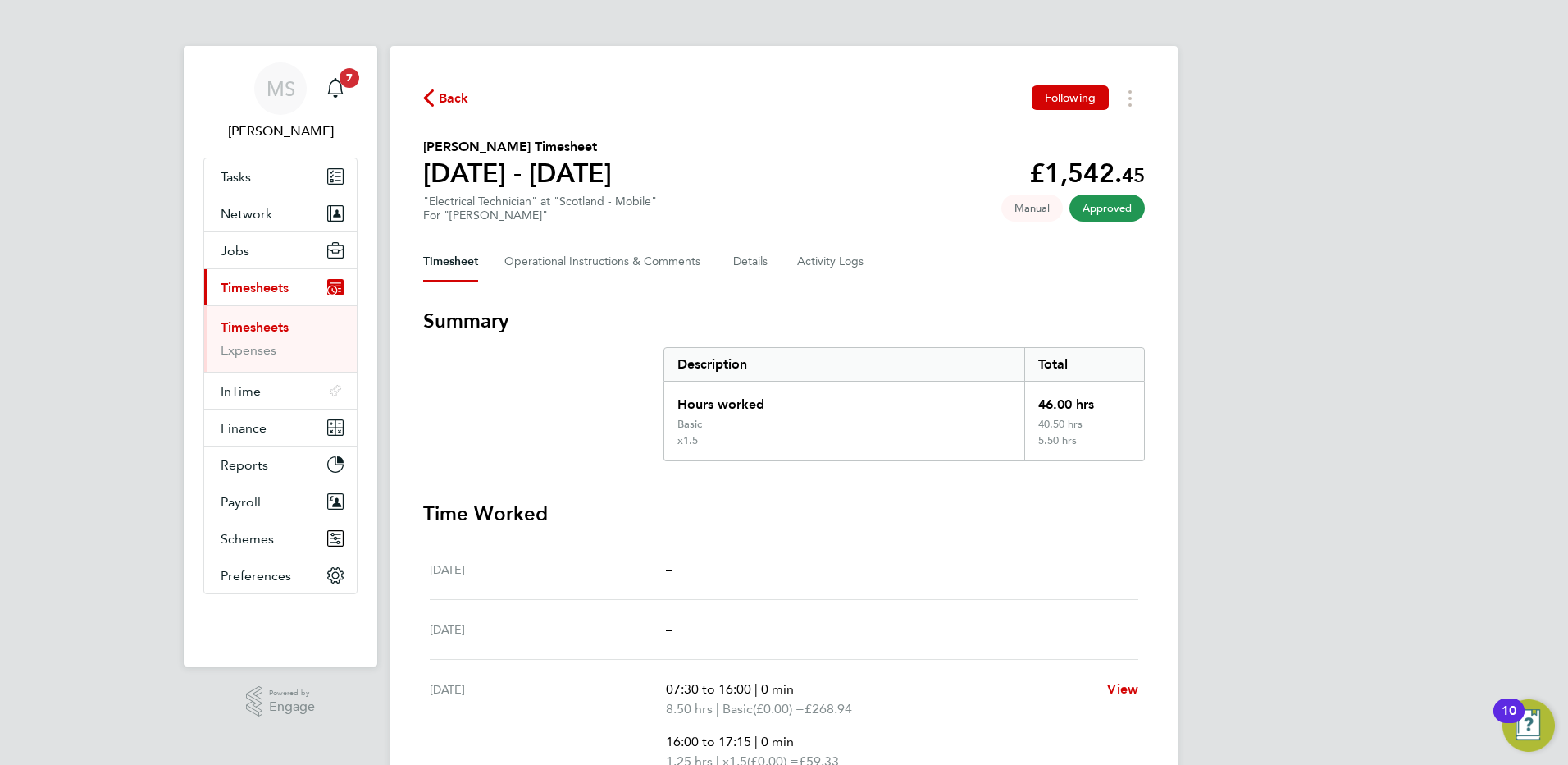
click at [445, 98] on span "Back" at bounding box center [454, 98] width 30 height 20
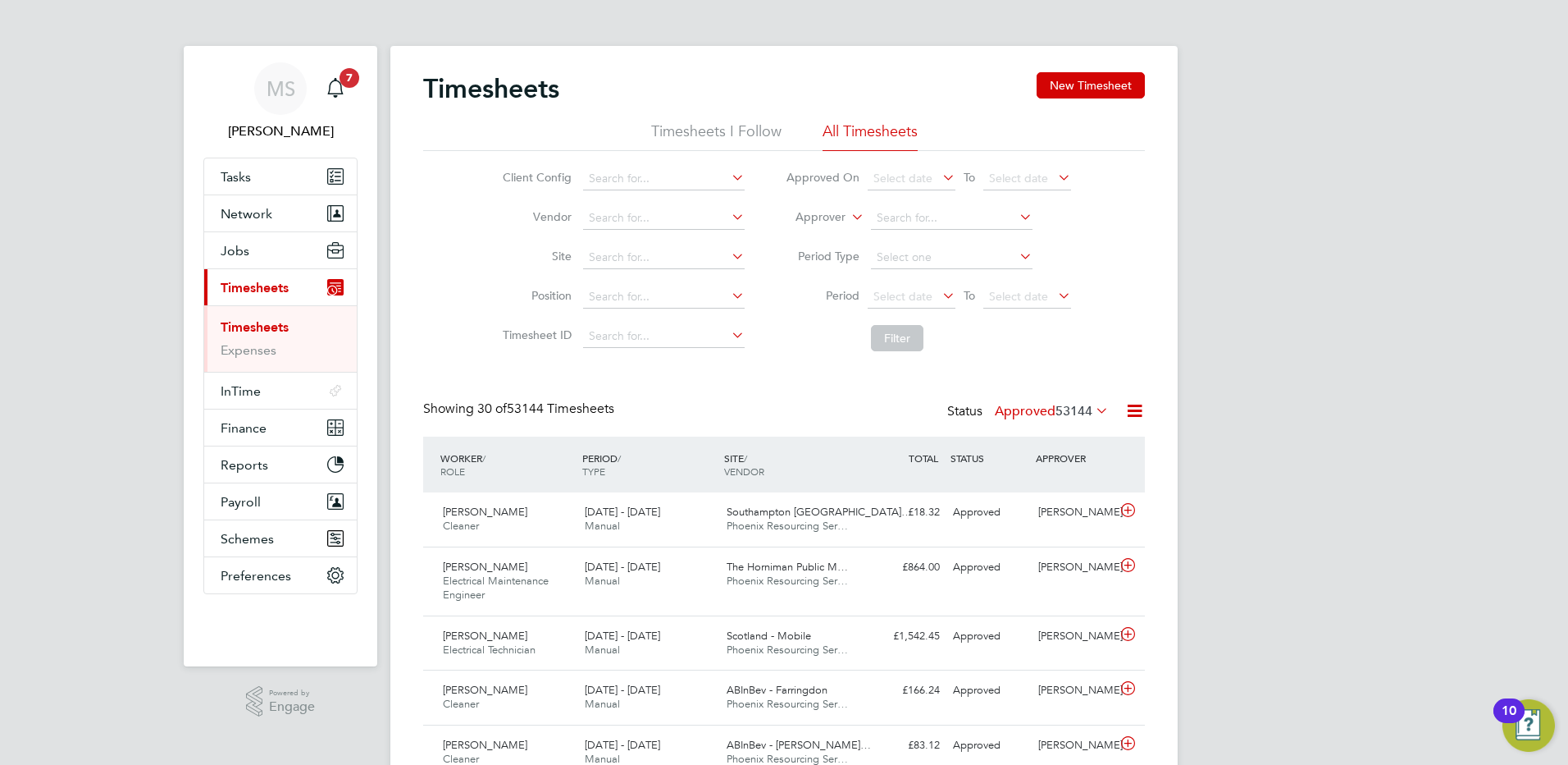
click at [744, 133] on li "Timesheets I Follow" at bounding box center [716, 136] width 131 height 30
